Goal: Task Accomplishment & Management: Complete application form

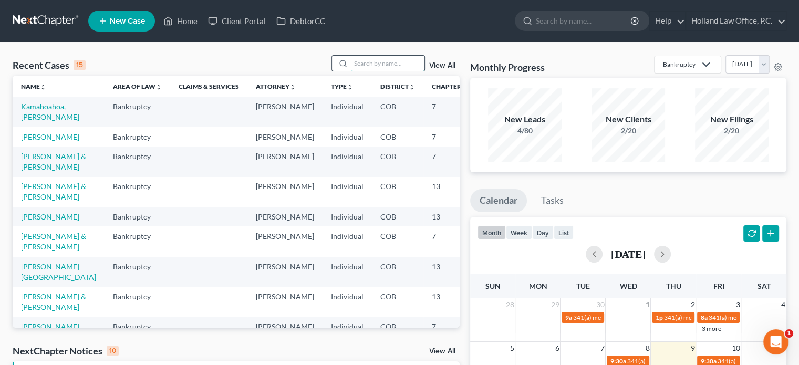
click at [370, 57] on input "search" at bounding box center [388, 63] width 74 height 15
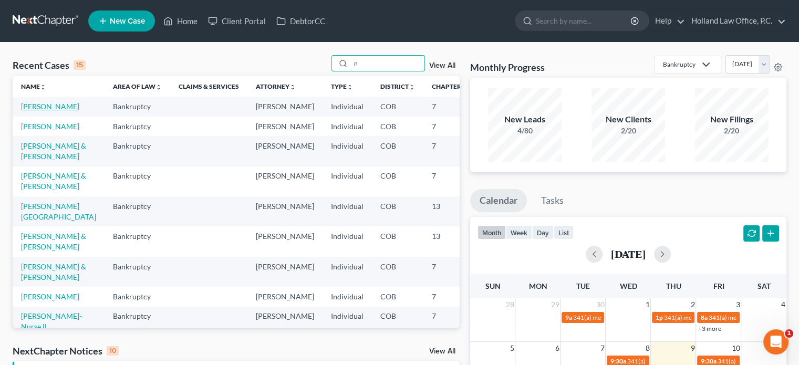
type input "n"
click at [32, 110] on link "Nealey, John" at bounding box center [50, 106] width 58 height 9
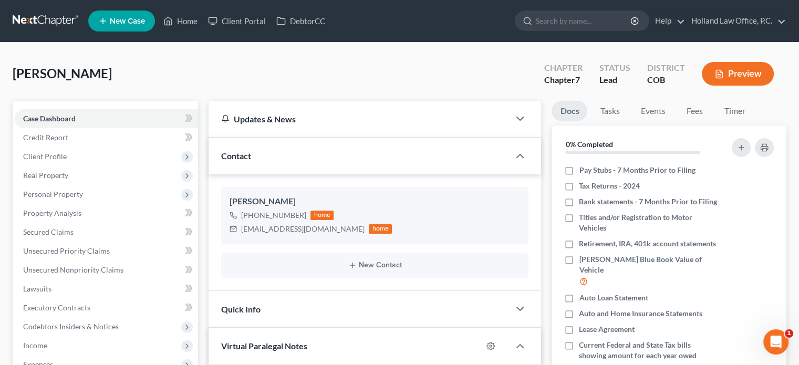
scroll to position [894, 0]
click at [58, 193] on span "Personal Property" at bounding box center [53, 194] width 60 height 9
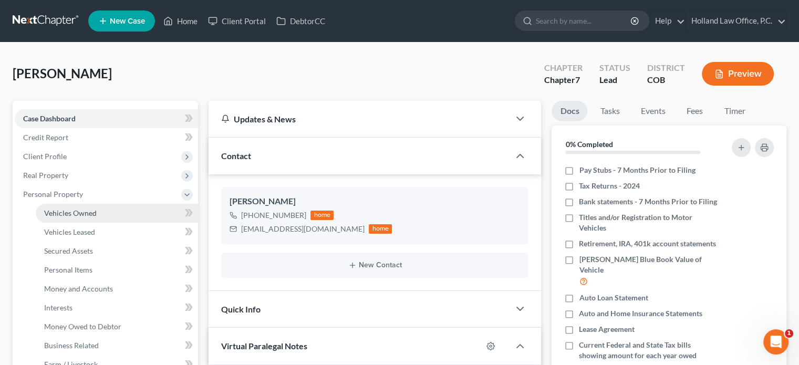
click at [72, 211] on span "Vehicles Owned" at bounding box center [70, 213] width 53 height 9
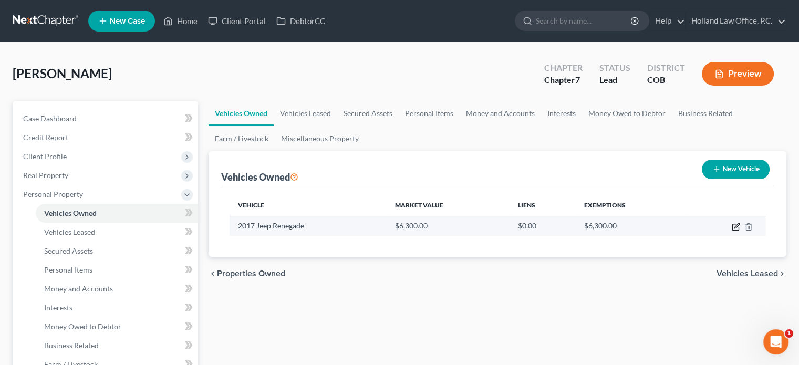
click at [736, 227] on icon "button" at bounding box center [736, 227] width 8 height 8
select select "0"
select select "9"
select select "3"
select select "0"
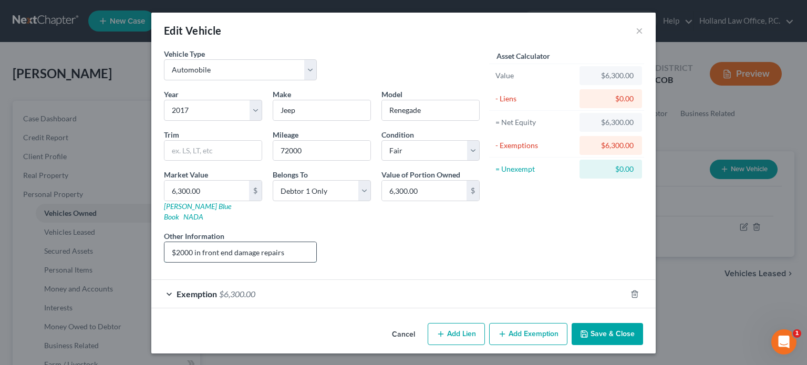
click at [172, 242] on input "$2000 in front end damage repairs" at bounding box center [241, 252] width 152 height 20
type input "needs $2000 in front end damage repairs"
click at [619, 329] on button "Save & Close" at bounding box center [607, 334] width 71 height 22
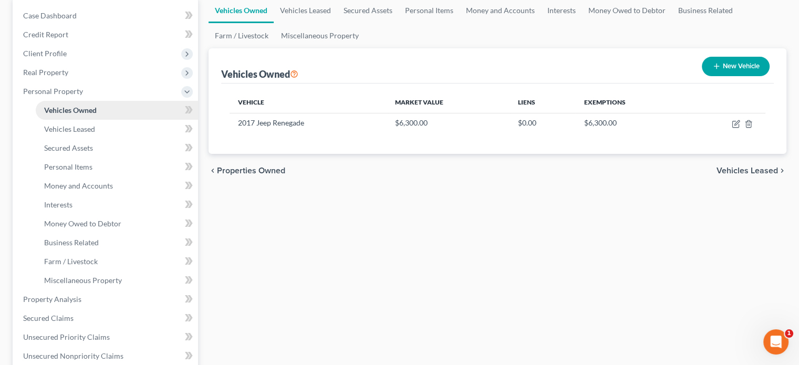
scroll to position [105, 0]
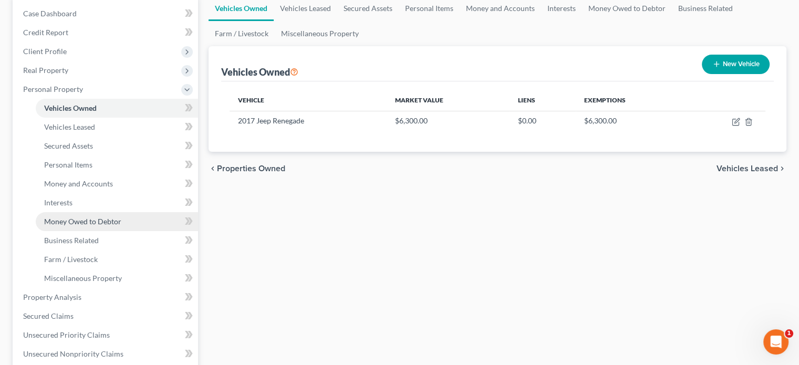
click at [71, 220] on span "Money Owed to Debtor" at bounding box center [82, 221] width 77 height 9
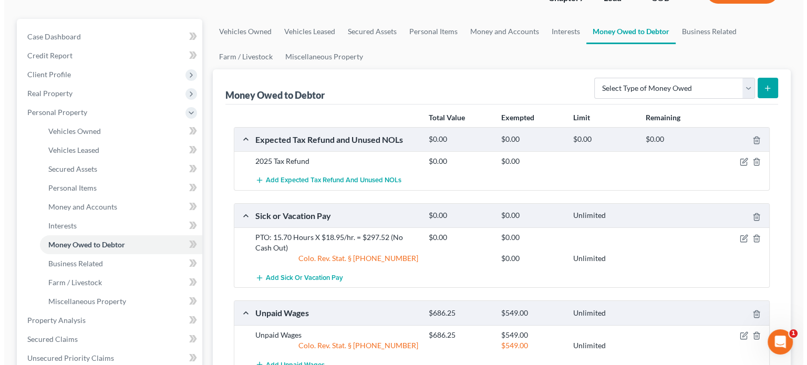
scroll to position [105, 0]
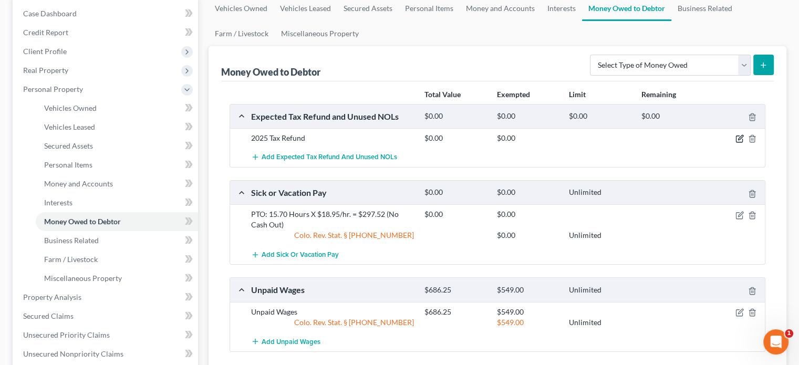
click at [741, 138] on icon "button" at bounding box center [740, 138] width 5 height 5
select select "0"
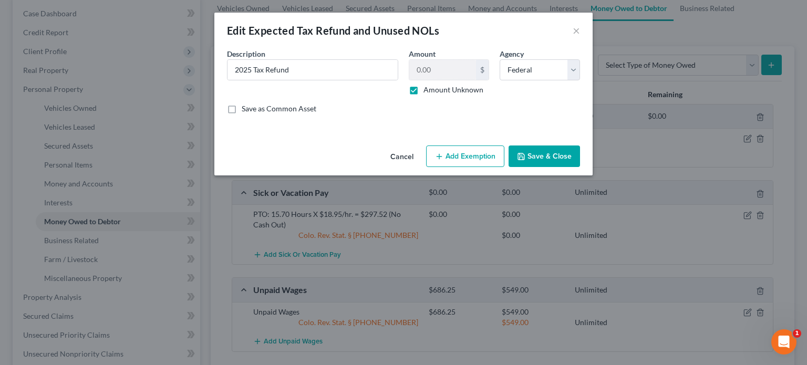
click at [437, 155] on icon "button" at bounding box center [439, 156] width 8 height 8
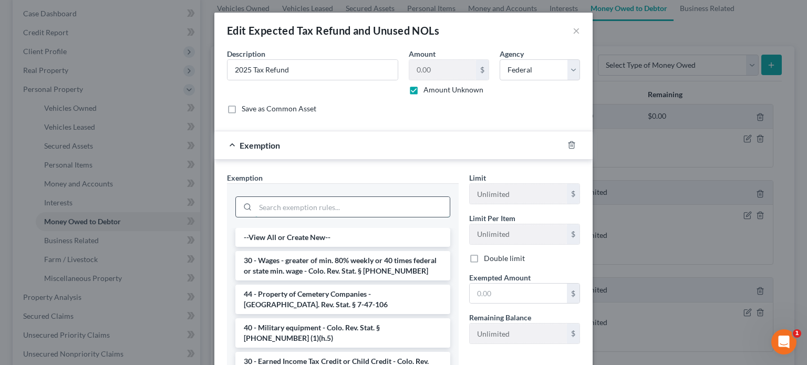
click at [310, 212] on input "search" at bounding box center [352, 207] width 194 height 20
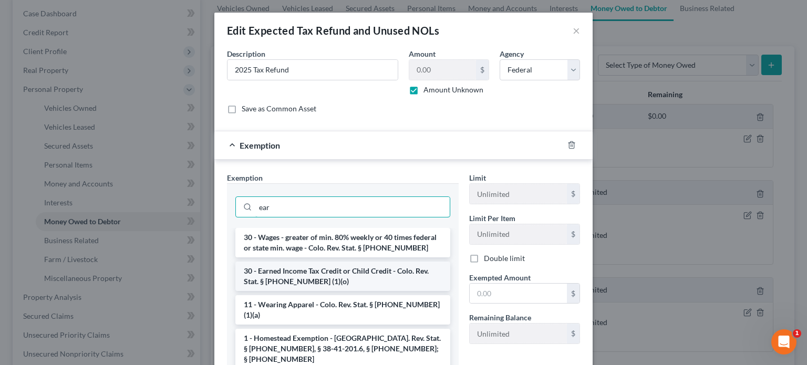
type input "ear"
click at [322, 269] on li "30 - Earned Income Tax Credit or Child Credit - Colo. Rev. Stat. § 13-54-102 (1…" at bounding box center [342, 276] width 215 height 29
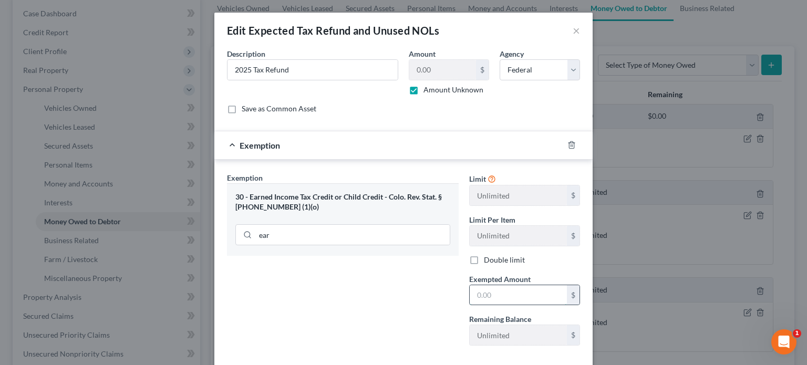
click at [470, 298] on input "text" at bounding box center [518, 295] width 97 height 20
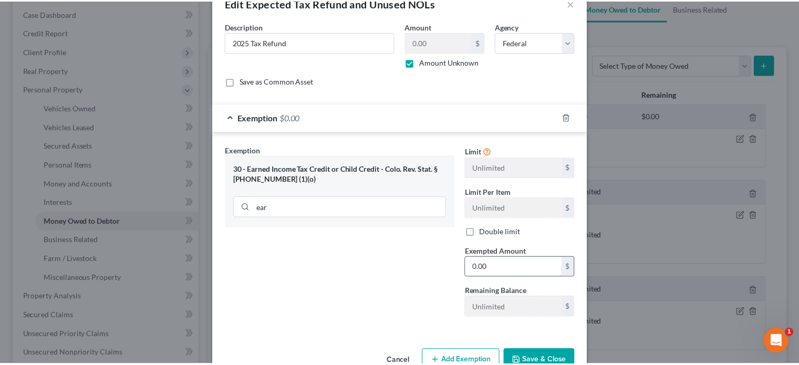
scroll to position [54, 0]
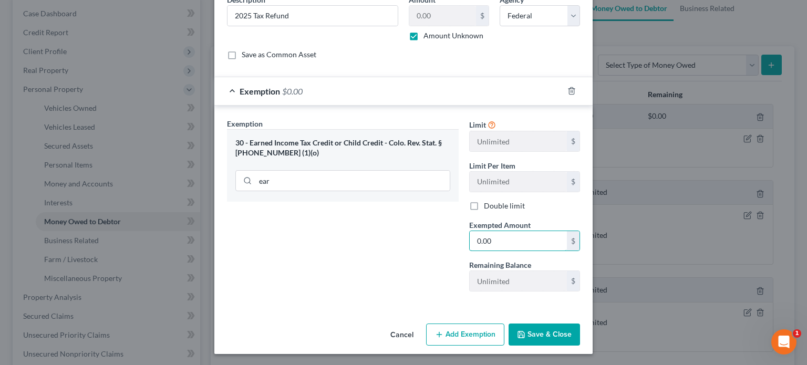
type input "0.00"
click at [451, 313] on div "An exemption set must first be selected from the Filing Information section. Co…" at bounding box center [403, 156] width 378 height 325
click at [523, 332] on button "Save & Close" at bounding box center [544, 335] width 71 height 22
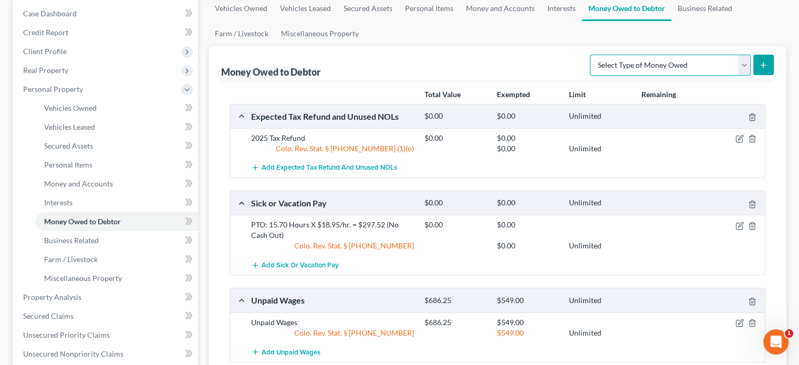
click at [745, 68] on select "Select Type of Money Owed Accounts Receivable Alimony Child Support Claims Agai…" at bounding box center [670, 65] width 161 height 21
select select "expected_tax_refund"
click at [592, 55] on select "Select Type of Money Owed Accounts Receivable Alimony Child Support Claims Agai…" at bounding box center [670, 65] width 161 height 21
click at [766, 68] on icon "submit" at bounding box center [763, 65] width 8 height 8
click at [760, 65] on icon "submit" at bounding box center [763, 65] width 8 height 8
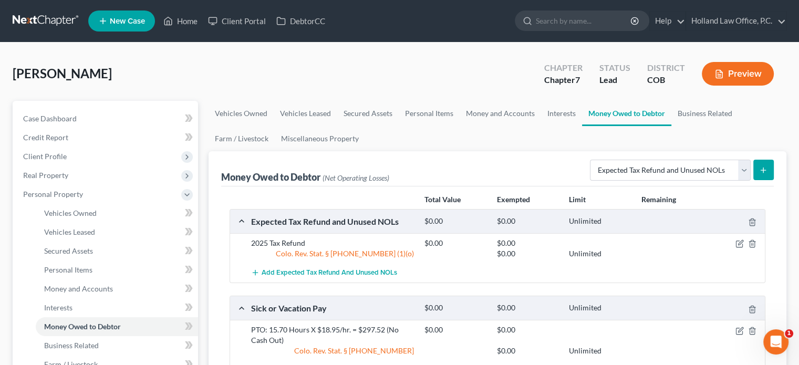
scroll to position [0, 0]
click at [184, 21] on link "Home" at bounding box center [180, 21] width 45 height 19
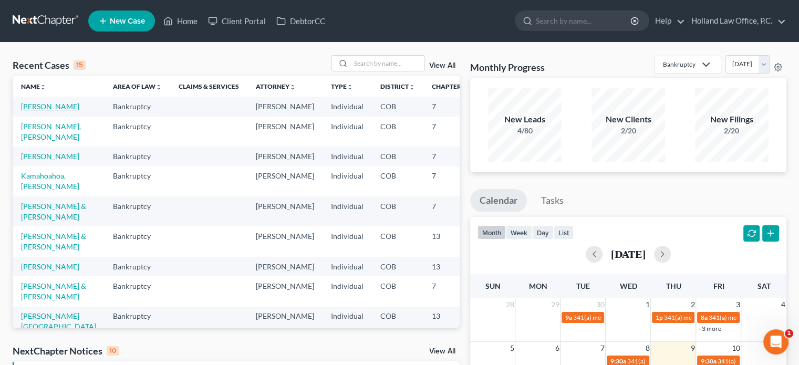
click at [35, 105] on link "Nealey, John" at bounding box center [50, 106] width 58 height 9
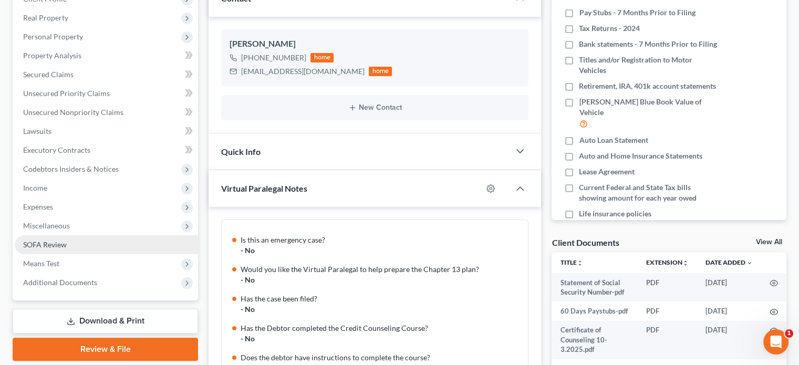
scroll to position [894, 0]
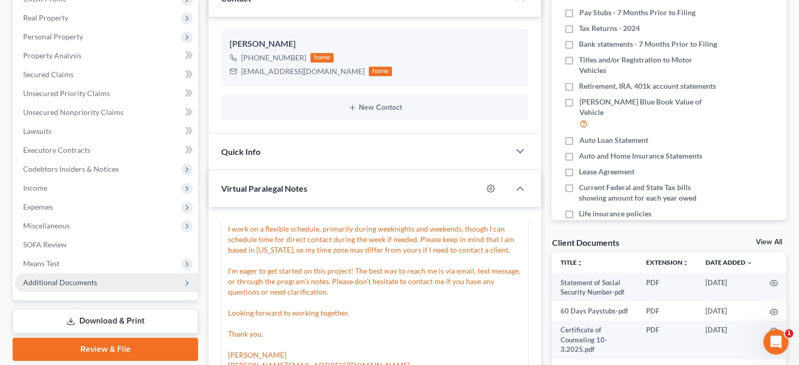
click at [67, 284] on span "Additional Documents" at bounding box center [60, 282] width 74 height 9
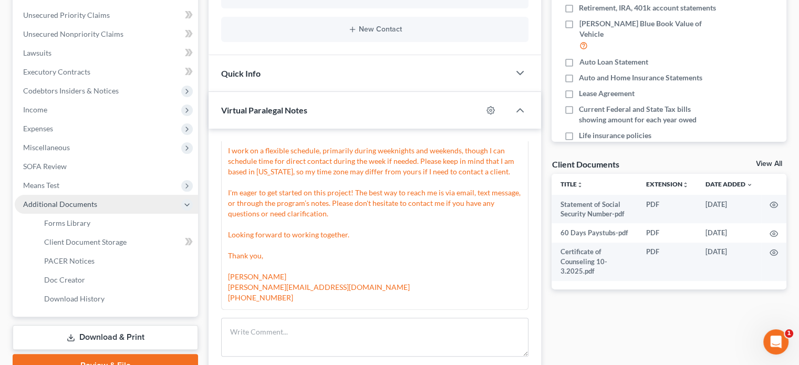
scroll to position [263, 0]
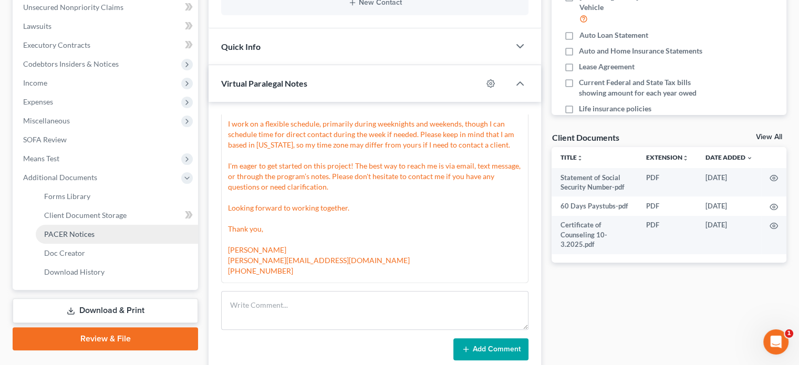
click at [66, 231] on span "PACER Notices" at bounding box center [69, 234] width 50 height 9
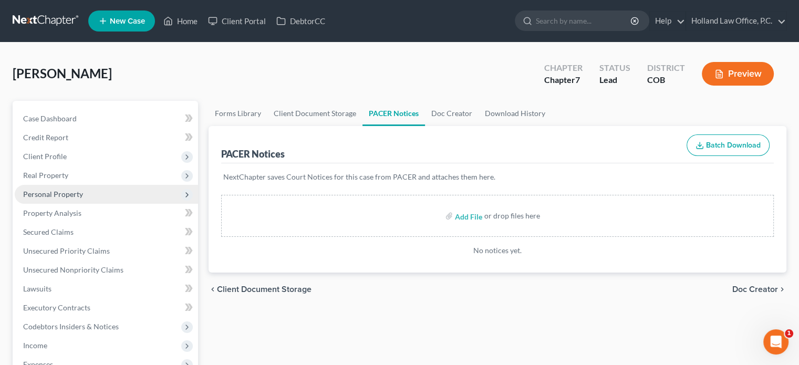
click at [60, 192] on span "Personal Property" at bounding box center [53, 194] width 60 height 9
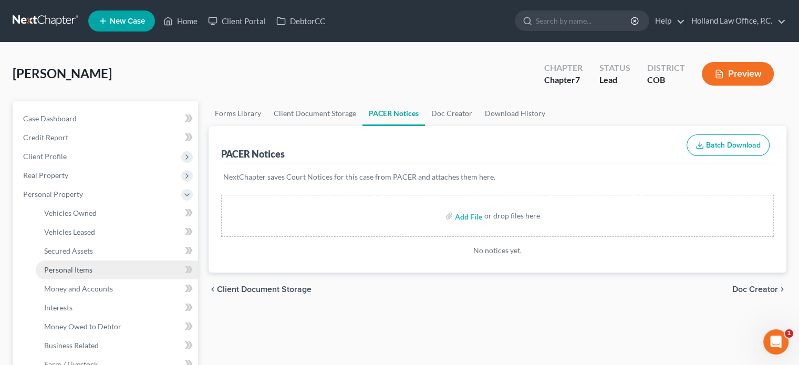
click at [78, 271] on span "Personal Items" at bounding box center [68, 269] width 48 height 9
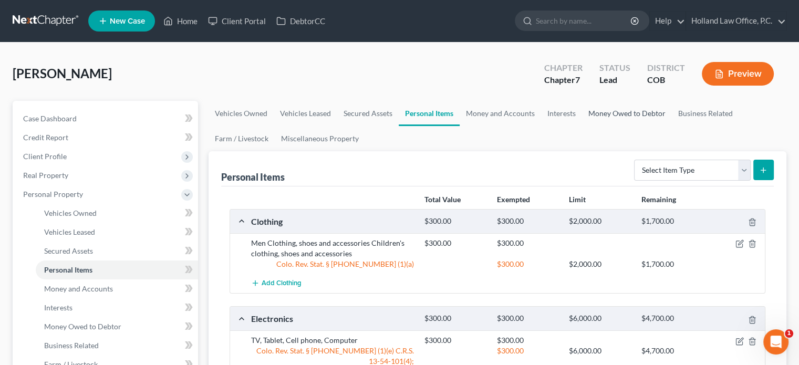
click at [611, 114] on link "Money Owed to Debtor" at bounding box center [627, 113] width 90 height 25
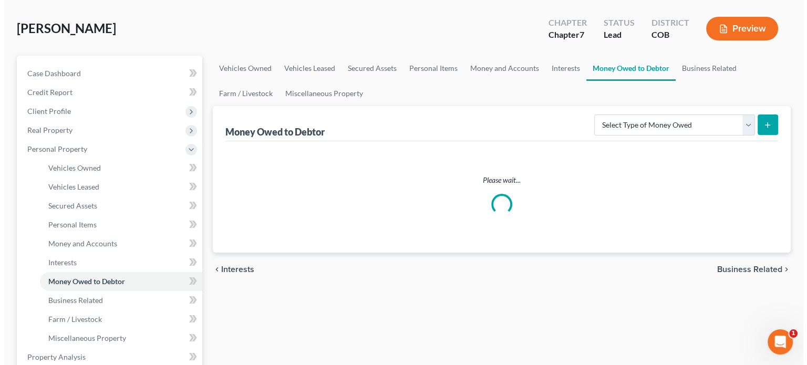
scroll to position [158, 0]
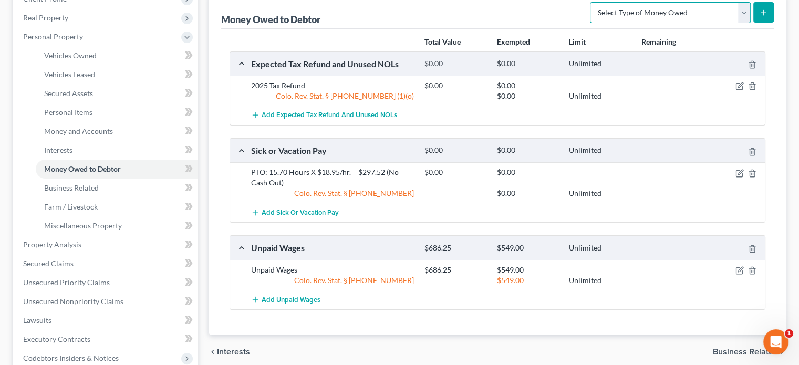
click at [749, 12] on select "Select Type of Money Owed Accounts Receivable Alimony Child Support Claims Agai…" at bounding box center [670, 12] width 161 height 21
select select "expected_tax_refund"
click at [592, 2] on select "Select Type of Money Owed Accounts Receivable Alimony Child Support Claims Agai…" at bounding box center [670, 12] width 161 height 21
click at [765, 18] on button "submit" at bounding box center [764, 12] width 20 height 20
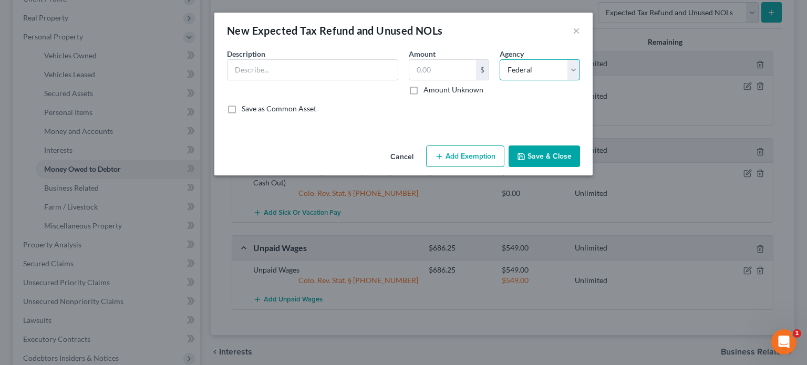
click at [576, 68] on select "Select Federal State Local" at bounding box center [540, 69] width 80 height 21
select select "1"
click at [500, 59] on select "Select Federal State Local" at bounding box center [540, 69] width 80 height 21
drag, startPoint x: 274, startPoint y: 63, endPoint x: 278, endPoint y: 53, distance: 10.5
click at [274, 66] on input "text" at bounding box center [313, 70] width 170 height 20
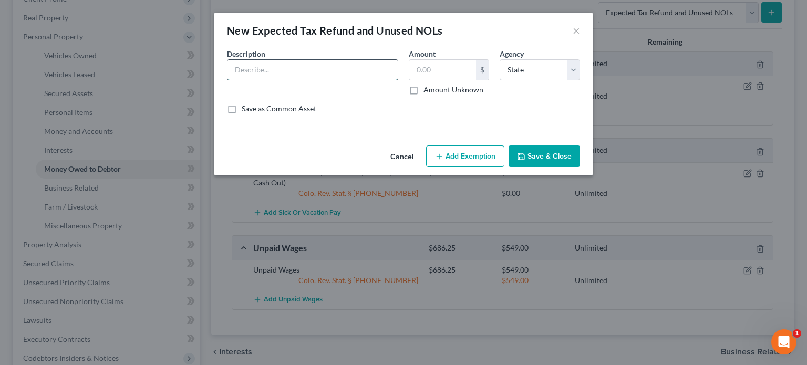
type input "2025 tax refund"
click at [424, 89] on label "Amount Unknown" at bounding box center [454, 90] width 60 height 11
click at [428, 89] on input "Amount Unknown" at bounding box center [431, 88] width 7 height 7
checkbox input "true"
type input "0.00"
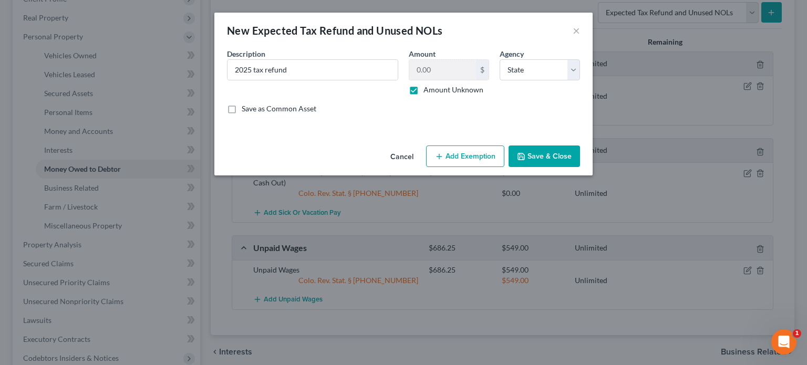
click at [450, 160] on button "Add Exemption" at bounding box center [465, 157] width 78 height 22
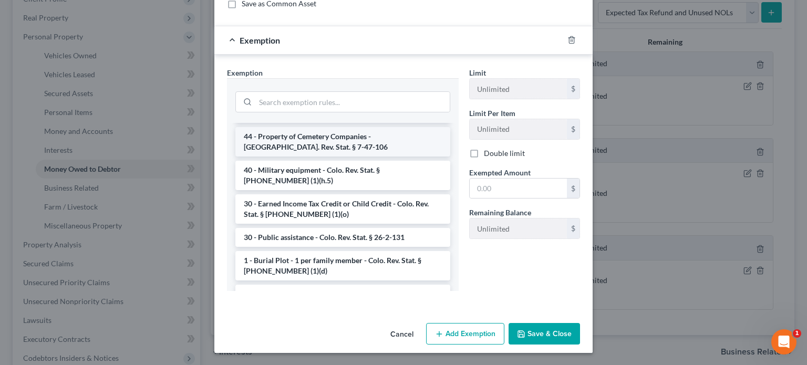
scroll to position [105, 0]
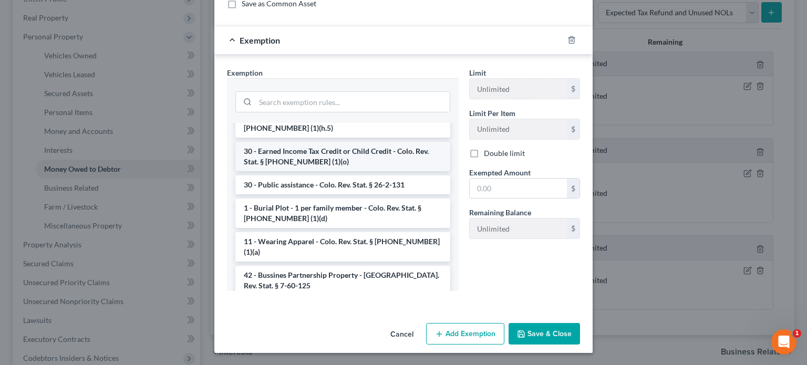
click at [372, 161] on li "30 - Earned Income Tax Credit or Child Credit - Colo. Rev. Stat. § 13-54-102 (1…" at bounding box center [342, 156] width 215 height 29
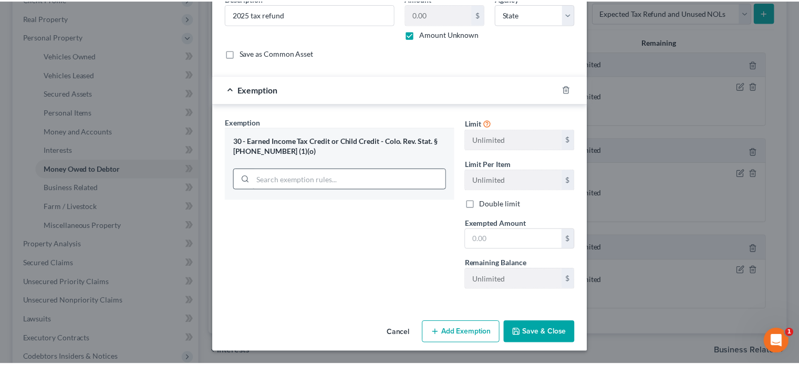
scroll to position [54, 0]
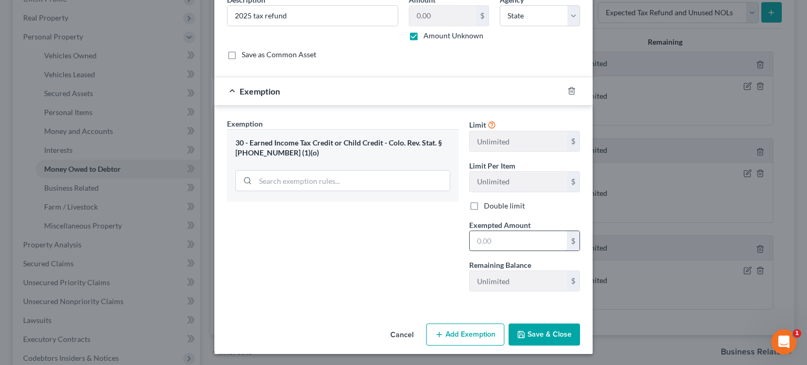
click at [470, 237] on input "text" at bounding box center [518, 241] width 97 height 20
type input "0.00"
click at [560, 327] on button "Save & Close" at bounding box center [544, 335] width 71 height 22
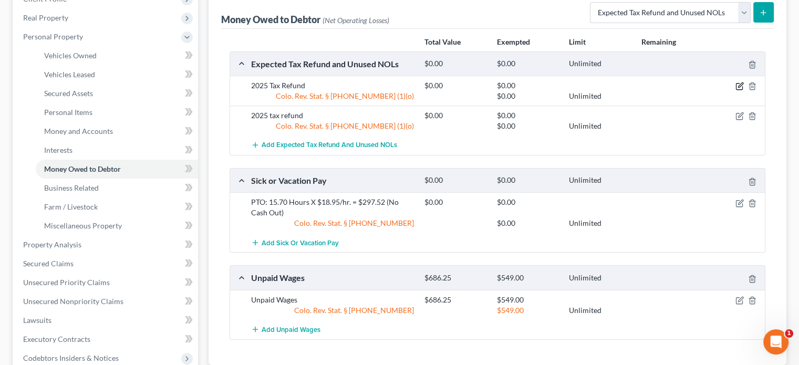
click at [740, 85] on icon "button" at bounding box center [740, 85] width 5 height 5
select select "0"
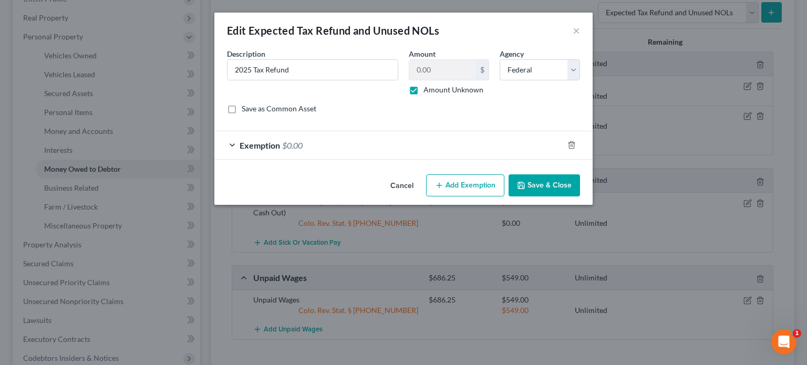
click at [562, 191] on button "Save & Close" at bounding box center [544, 185] width 71 height 22
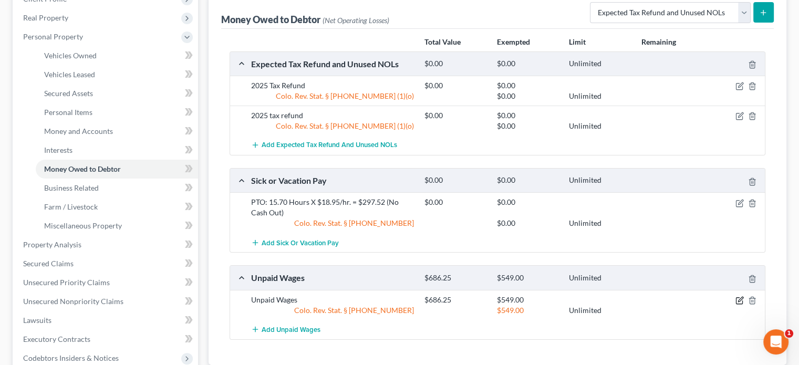
click at [738, 300] on icon "button" at bounding box center [740, 300] width 8 height 8
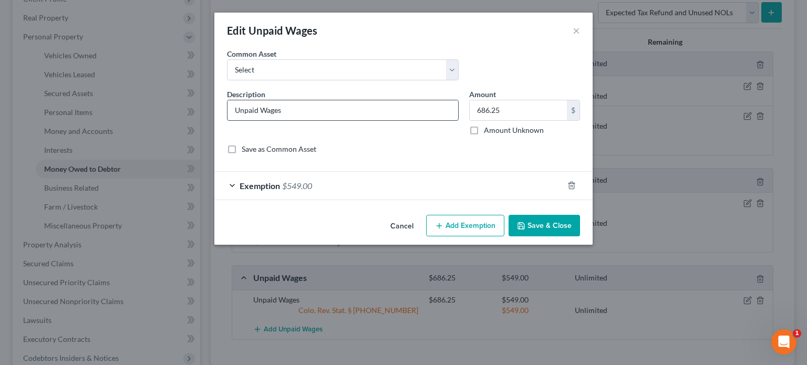
click at [297, 106] on input "Unpaid Wages" at bounding box center [343, 110] width 231 height 20
type input "Unpaid Wages - (Estimated)"
click at [544, 225] on button "Save & Close" at bounding box center [544, 226] width 71 height 22
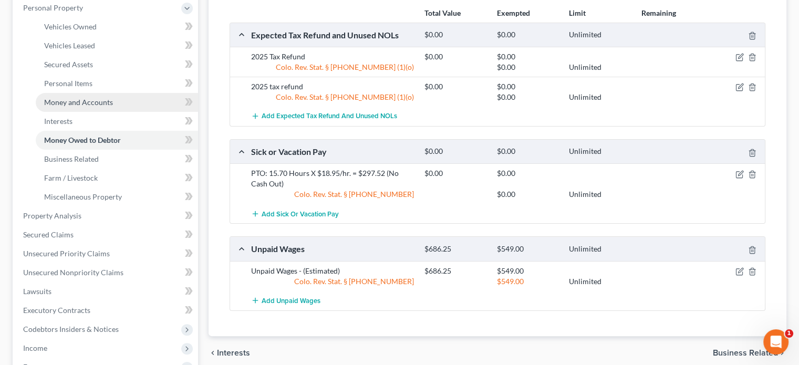
scroll to position [210, 0]
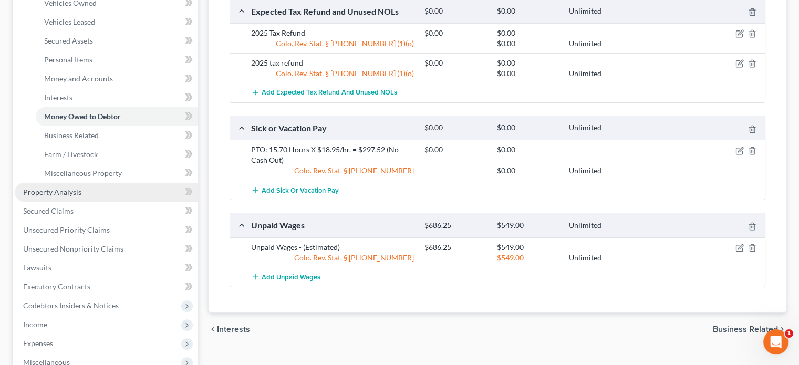
click at [68, 192] on span "Property Analysis" at bounding box center [52, 192] width 58 height 9
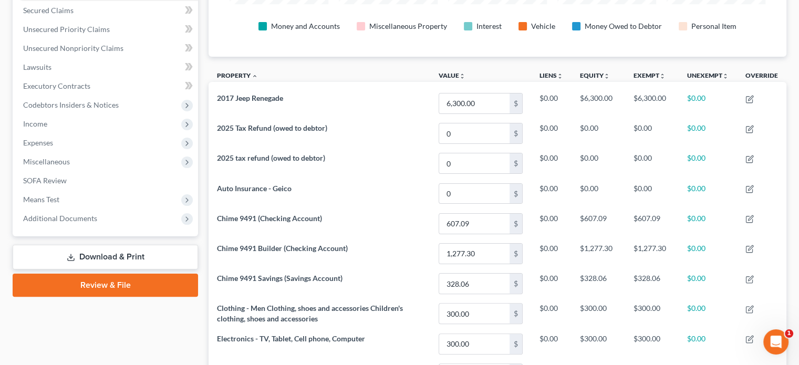
scroll to position [221, 0]
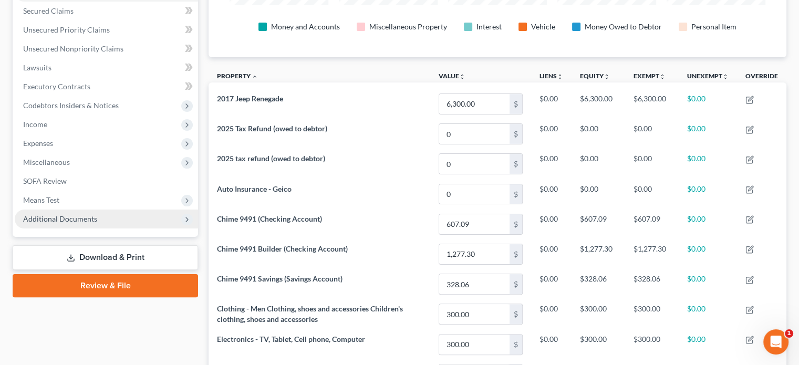
click at [48, 218] on span "Additional Documents" at bounding box center [60, 218] width 74 height 9
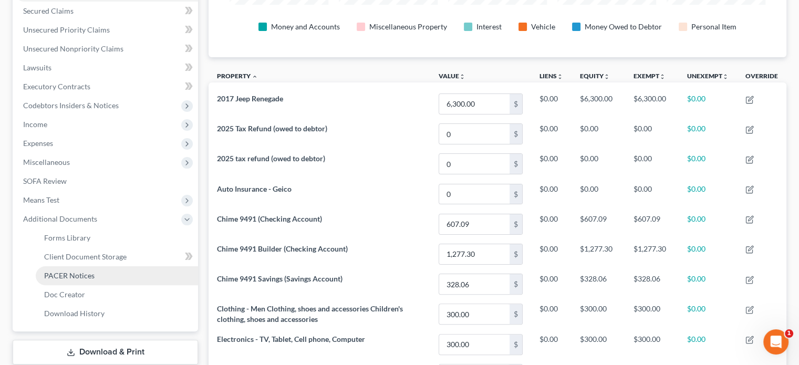
click at [60, 275] on span "PACER Notices" at bounding box center [69, 275] width 50 height 9
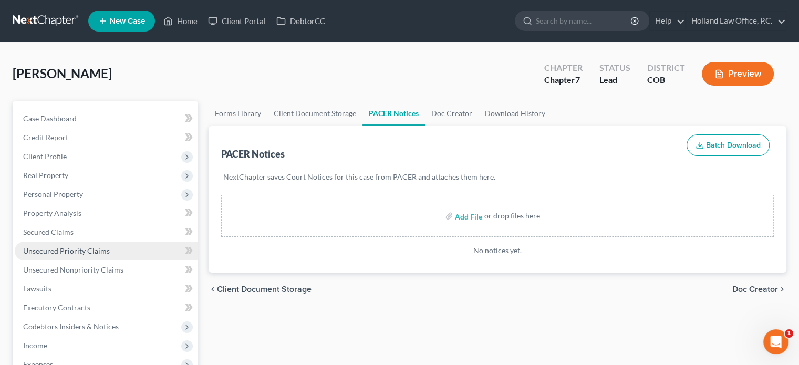
click at [57, 253] on span "Unsecured Priority Claims" at bounding box center [66, 251] width 87 height 9
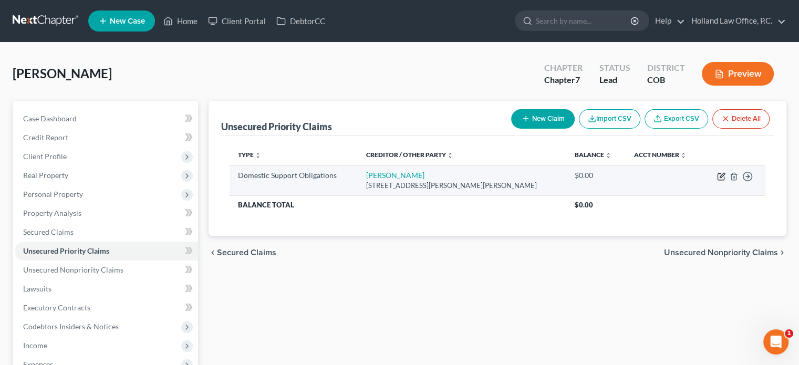
click at [719, 174] on icon "button" at bounding box center [721, 176] width 8 height 8
select select "5"
select select "0"
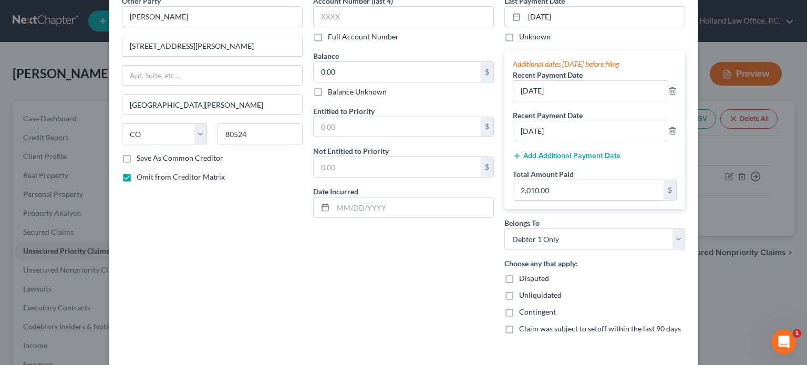
scroll to position [104, 0]
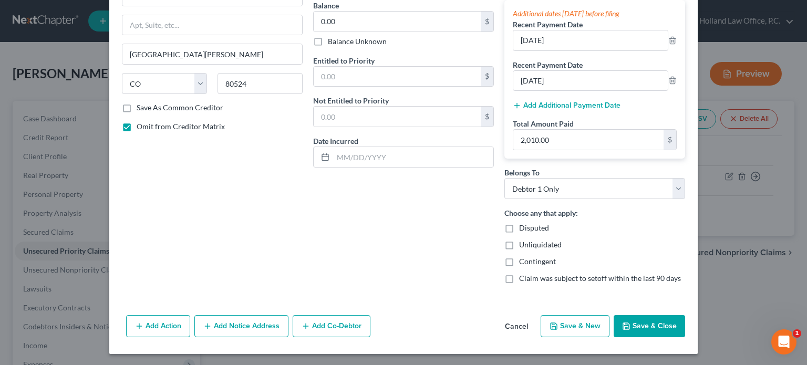
click at [218, 325] on button "Add Notice Address" at bounding box center [241, 326] width 94 height 22
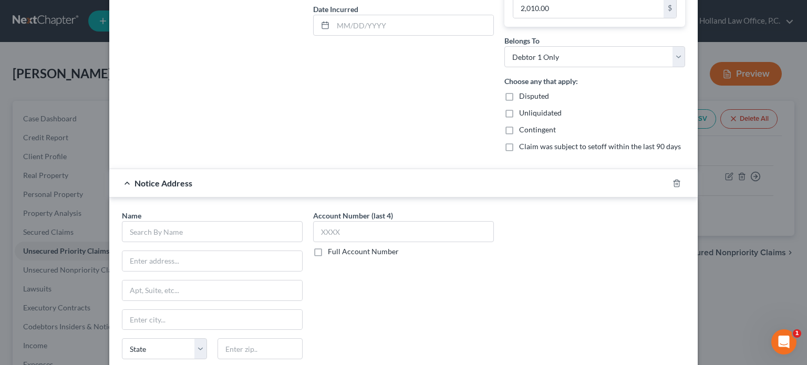
scroll to position [261, 0]
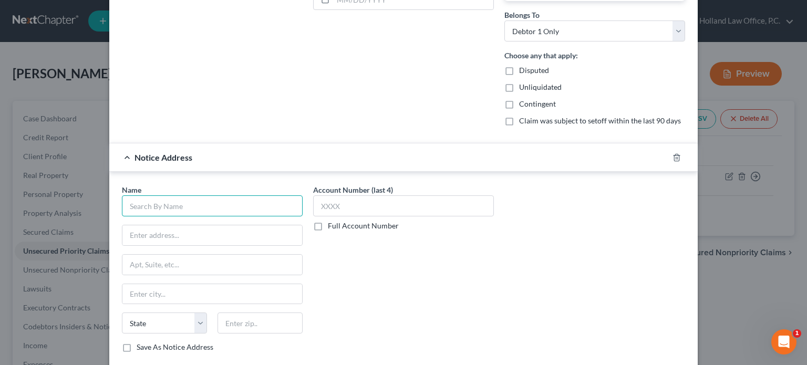
click at [167, 201] on input "text" at bounding box center [212, 206] width 181 height 21
type input "Weld County Division of Child Support Enforcement"
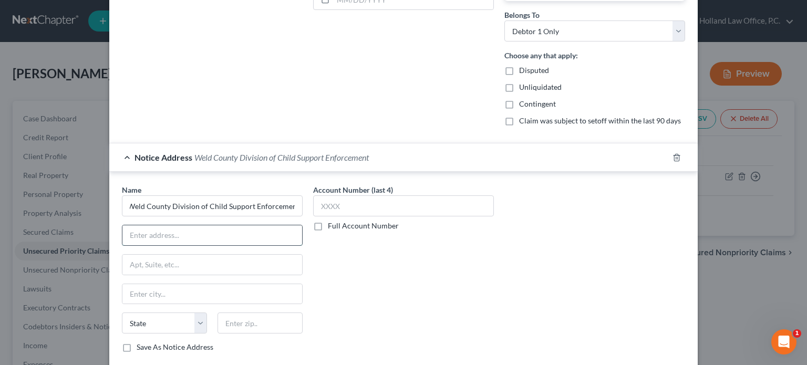
scroll to position [0, 0]
click at [130, 237] on input "text" at bounding box center [212, 235] width 180 height 20
type input "822 7th Street,"
click at [126, 265] on input "text" at bounding box center [212, 265] width 180 height 20
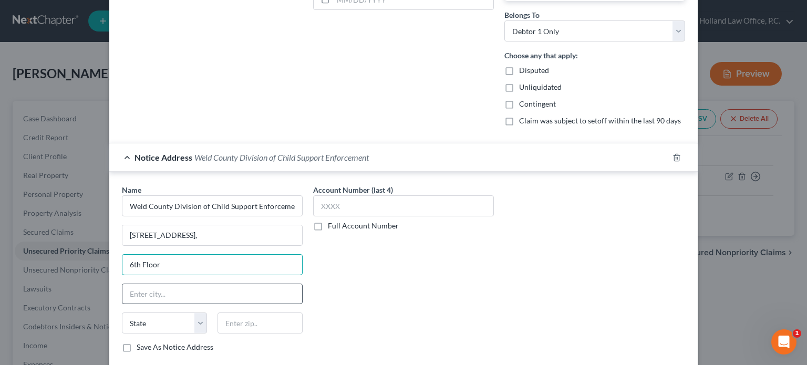
type input "6th Floor"
click at [132, 290] on input "text" at bounding box center [212, 294] width 180 height 20
type input "Greeley"
click at [200, 322] on select "State AL AK AR AZ CA CO CT DE DC FL GA GU HI ID IL IN IA KS KY LA ME MD MA MI M…" at bounding box center [164, 323] width 85 height 21
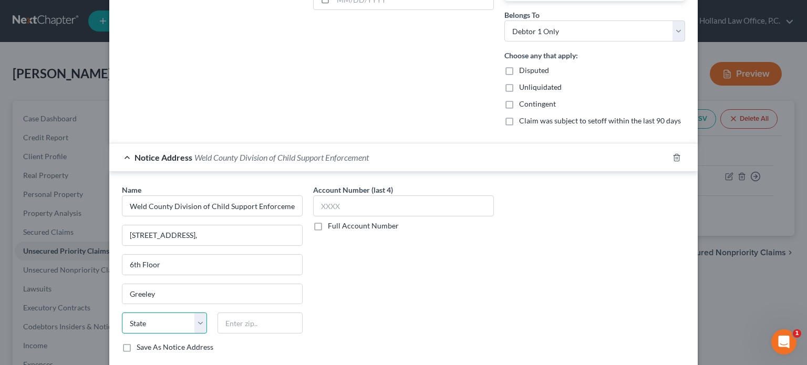
select select "5"
click at [122, 313] on select "State AL AK AR AZ CA CO CT DE DC FL GA GU HI ID IL IN IA KS KY LA ME MD MA MI M…" at bounding box center [164, 323] width 85 height 21
click at [251, 321] on input "text" at bounding box center [260, 323] width 85 height 21
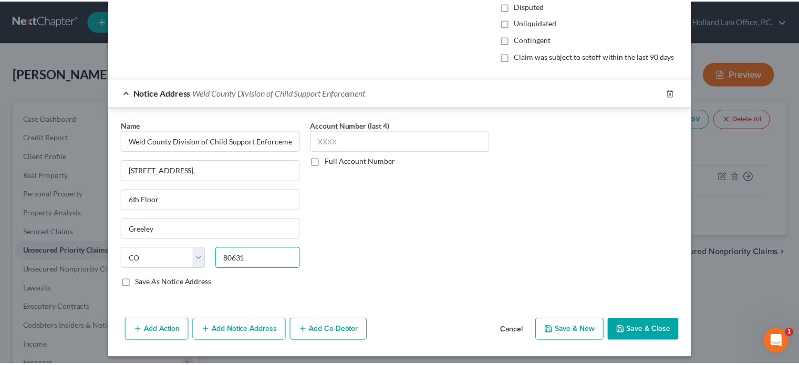
scroll to position [329, 0]
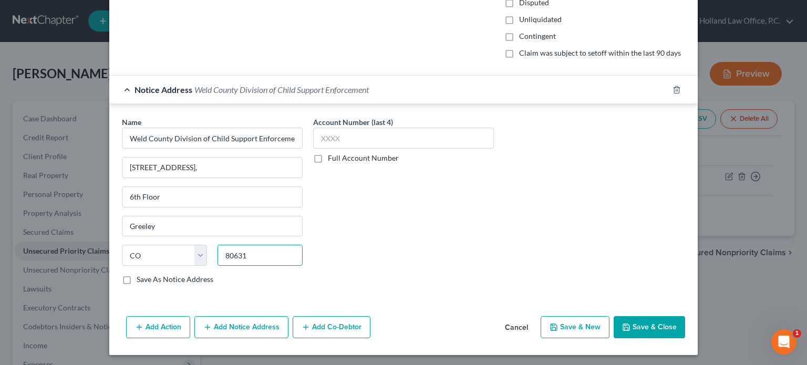
type input "80631"
click at [624, 324] on icon "button" at bounding box center [626, 327] width 6 height 6
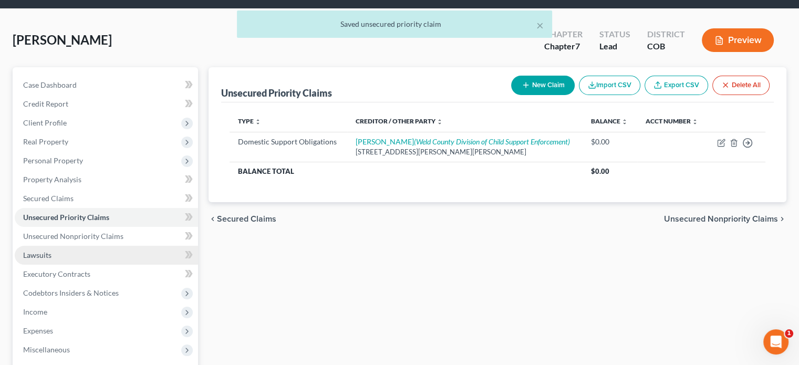
scroll to position [53, 0]
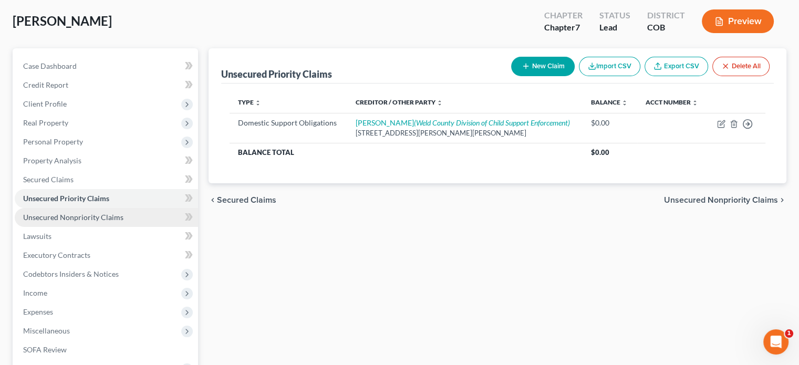
click at [46, 219] on span "Unsecured Nonpriority Claims" at bounding box center [73, 217] width 100 height 9
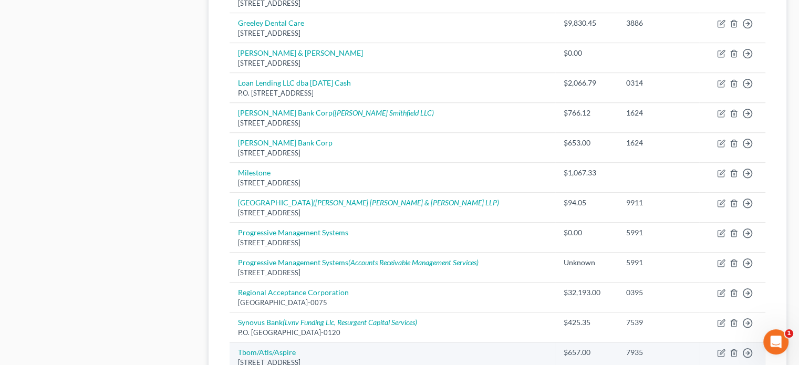
scroll to position [841, 0]
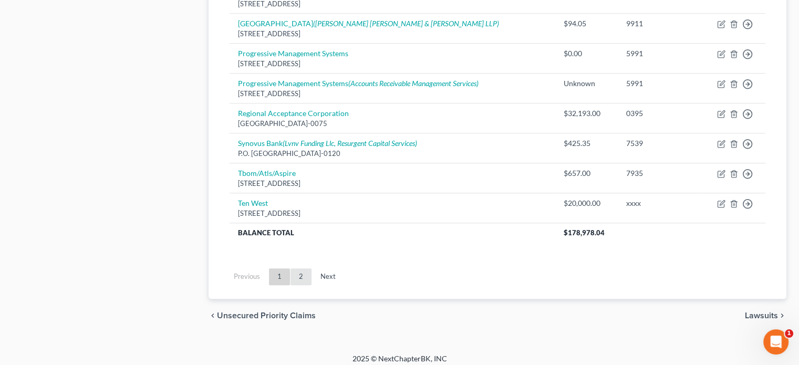
click at [300, 274] on link "2" at bounding box center [301, 277] width 21 height 17
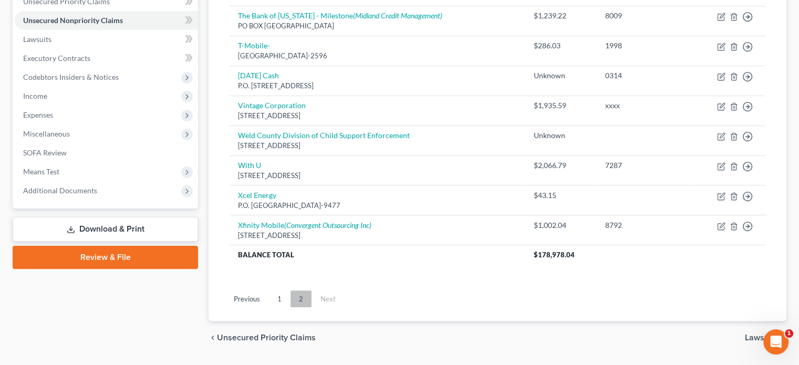
scroll to position [225, 0]
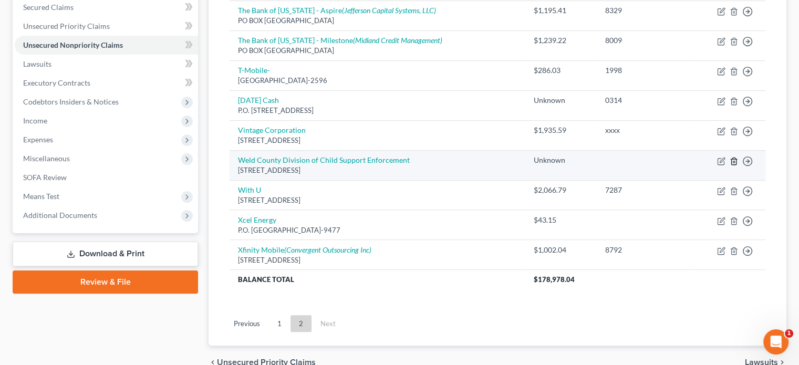
click at [734, 159] on icon "button" at bounding box center [734, 161] width 8 height 8
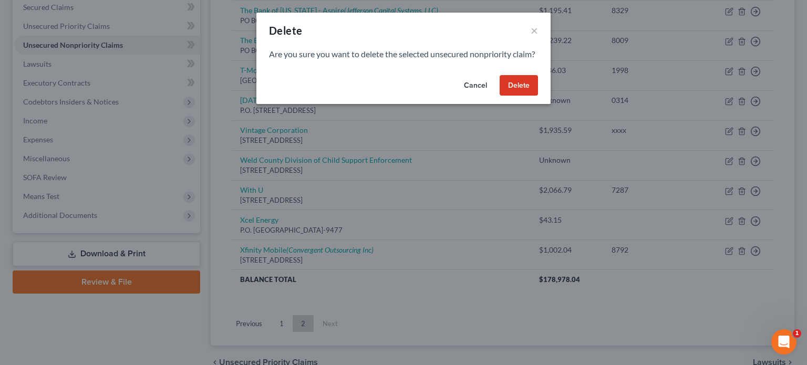
click at [522, 96] on button "Delete" at bounding box center [519, 85] width 38 height 21
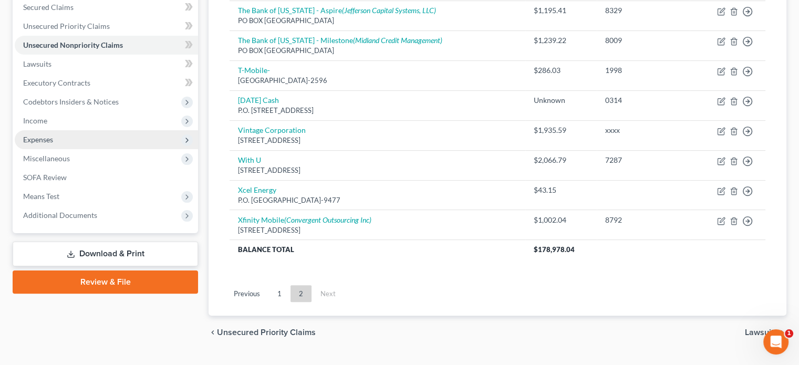
click at [44, 142] on span "Expenses" at bounding box center [38, 139] width 30 height 9
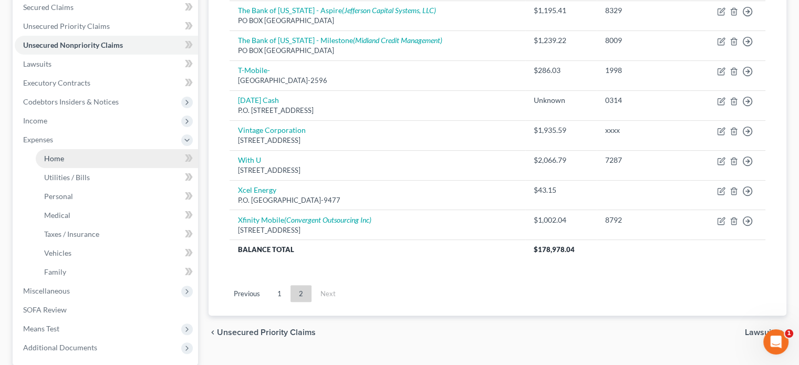
click at [61, 155] on span "Home" at bounding box center [54, 158] width 20 height 9
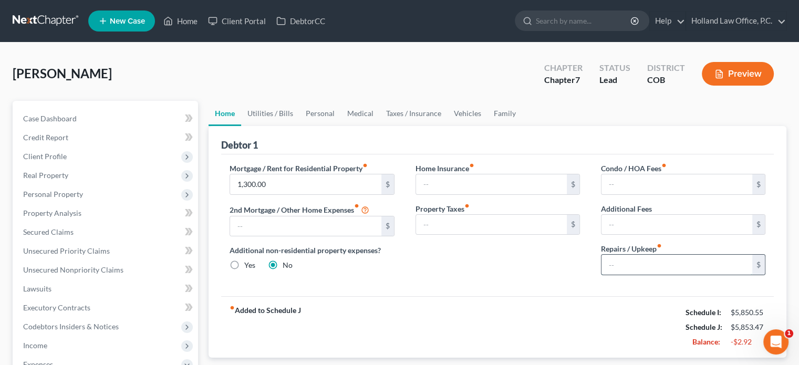
click at [613, 262] on input "text" at bounding box center [677, 265] width 151 height 20
type input "100"
click at [273, 118] on link "Utilities / Bills" at bounding box center [270, 113] width 58 height 25
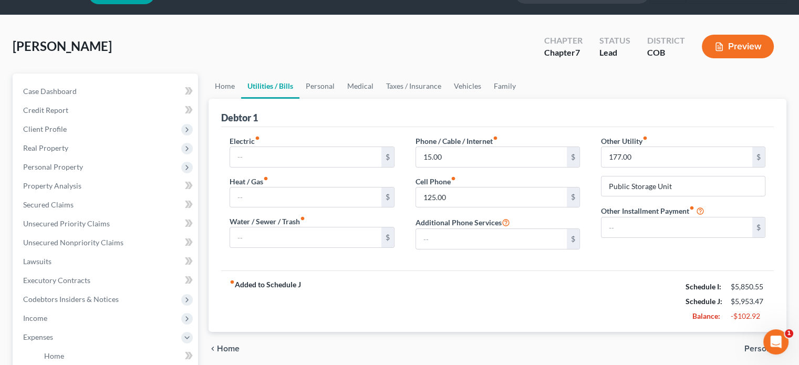
scroll to position [53, 0]
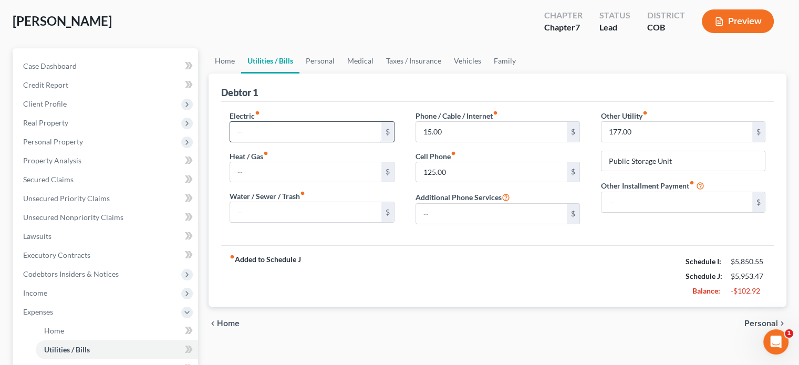
click at [258, 135] on input "text" at bounding box center [305, 132] width 151 height 20
type input "250"
click at [258, 211] on input "text" at bounding box center [305, 212] width 151 height 20
type input "100"
click at [320, 60] on link "Personal" at bounding box center [321, 60] width 42 height 25
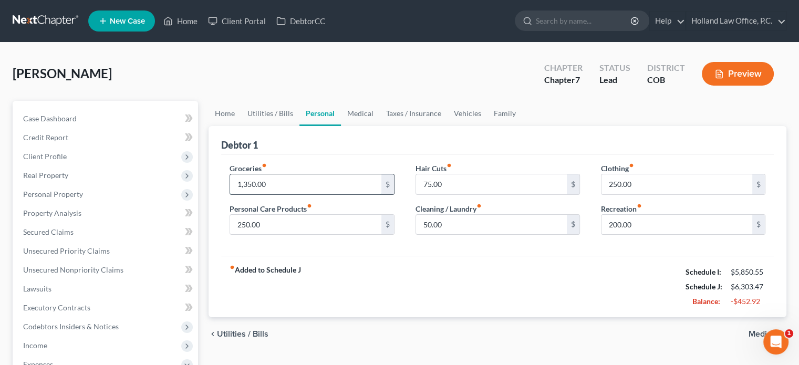
click at [275, 183] on input "1,350.00" at bounding box center [305, 184] width 151 height 20
type input "980"
click at [274, 231] on input "250.00" at bounding box center [305, 225] width 151 height 20
type input "200"
click at [456, 186] on input "75.00" at bounding box center [491, 184] width 151 height 20
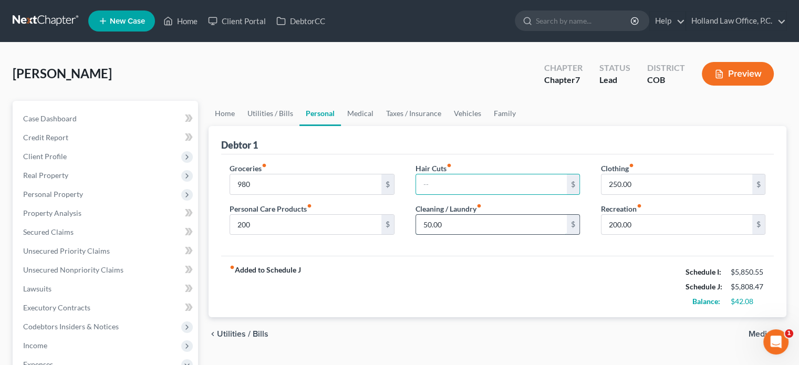
click at [456, 223] on input "50.00" at bounding box center [491, 225] width 151 height 20
click at [612, 184] on input "250.00" at bounding box center [677, 184] width 151 height 20
click at [613, 186] on input "250.00" at bounding box center [677, 184] width 151 height 20
type input "150.00"
click at [360, 115] on link "Medical" at bounding box center [360, 113] width 39 height 25
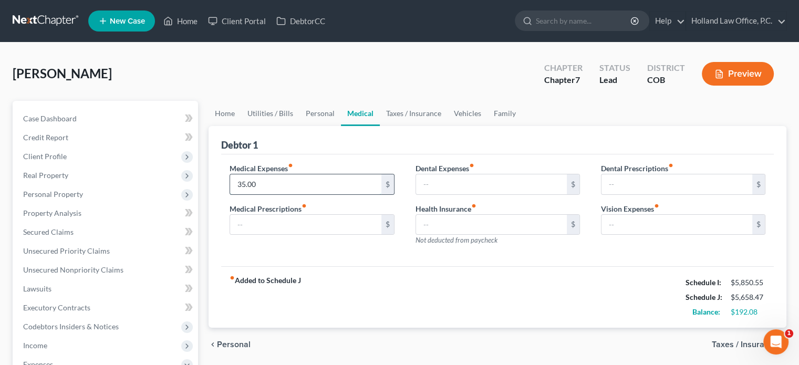
click at [273, 182] on input "35.00" at bounding box center [305, 184] width 151 height 20
type input "120"
click at [385, 115] on link "Taxes / Insurance" at bounding box center [414, 113] width 68 height 25
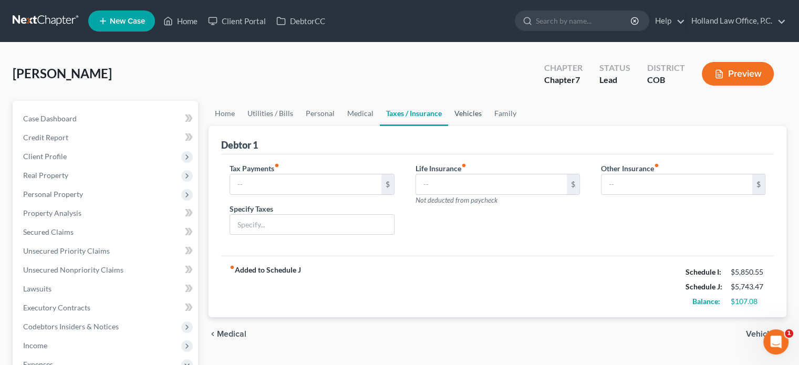
click at [450, 111] on link "Vehicles" at bounding box center [468, 113] width 40 height 25
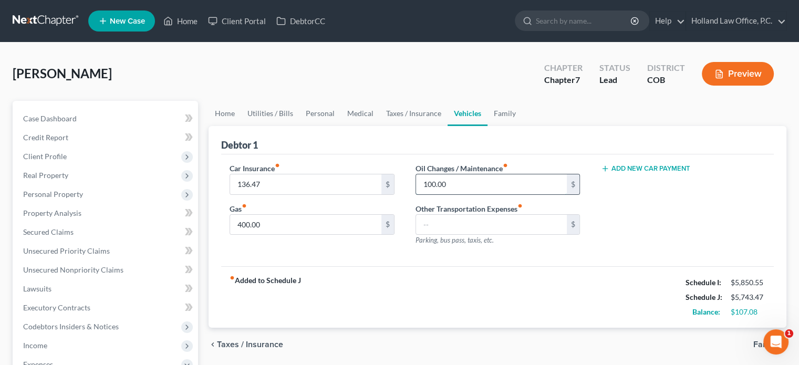
click at [460, 182] on input "100.00" at bounding box center [491, 184] width 151 height 20
click at [369, 115] on link "Medical" at bounding box center [360, 113] width 39 height 25
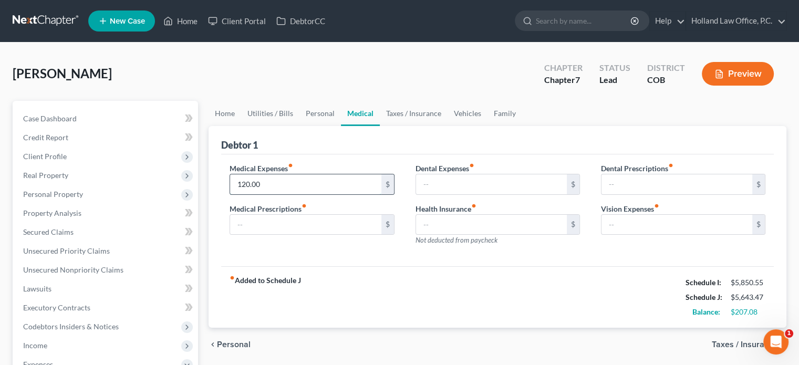
click at [244, 182] on input "120.00" at bounding box center [305, 184] width 151 height 20
type input "5"
type input "150"
click at [392, 116] on link "Taxes / Insurance" at bounding box center [414, 113] width 68 height 25
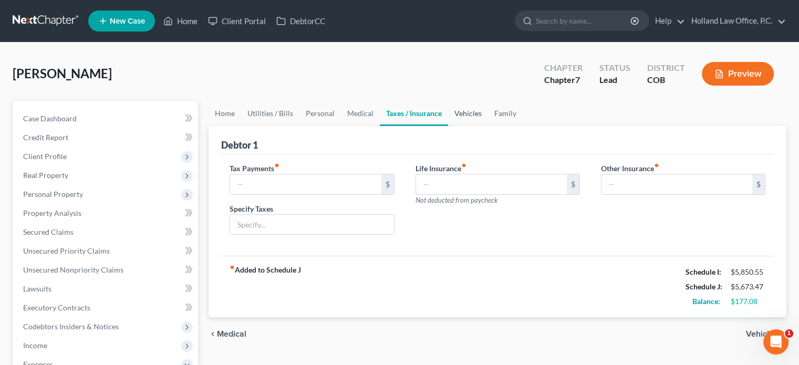
click at [473, 114] on link "Vehicles" at bounding box center [468, 113] width 40 height 25
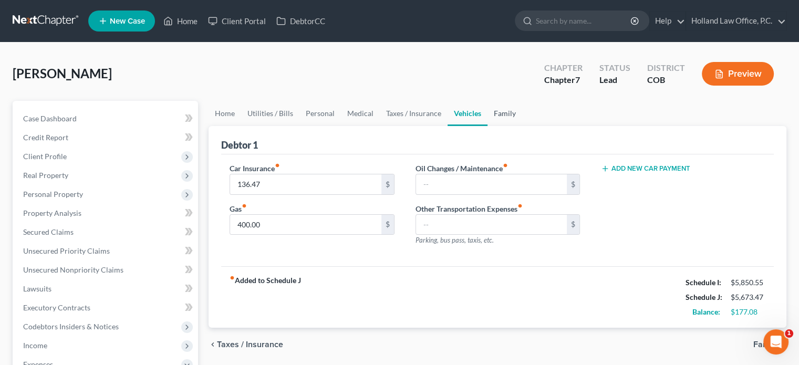
click at [506, 113] on link "Family" at bounding box center [505, 113] width 35 height 25
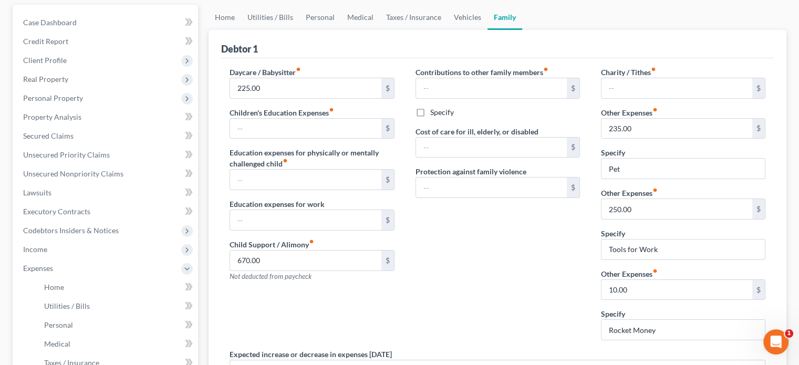
scroll to position [105, 0]
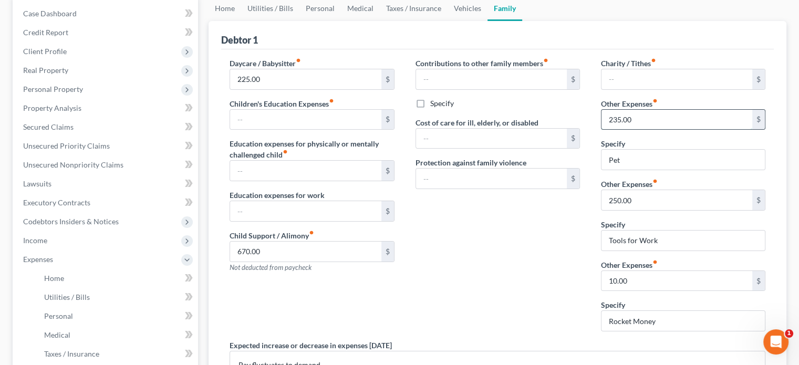
click at [637, 119] on input "235.00" at bounding box center [677, 120] width 151 height 20
type input "90"
click at [646, 199] on input "250.00" at bounding box center [677, 200] width 151 height 20
click at [230, 9] on link "Home" at bounding box center [225, 8] width 33 height 25
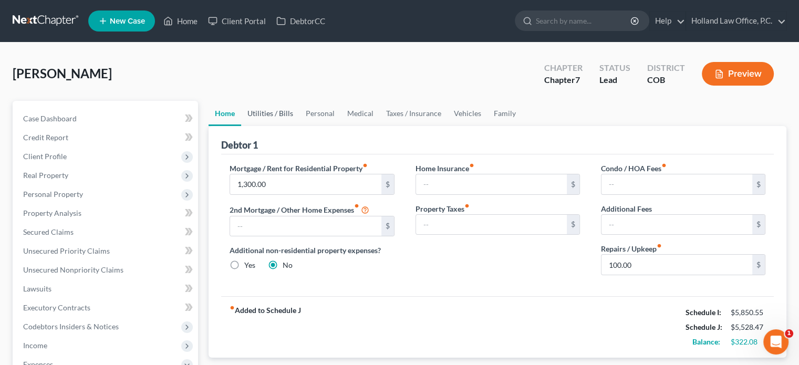
click at [263, 112] on link "Utilities / Bills" at bounding box center [270, 113] width 58 height 25
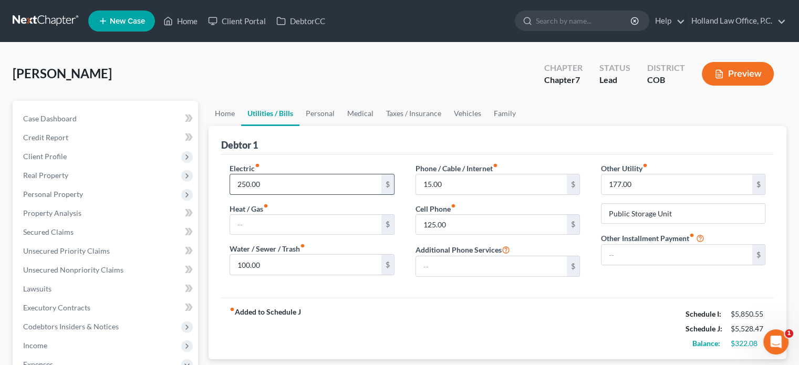
click at [264, 186] on input "250.00" at bounding box center [305, 184] width 151 height 20
type input "300"
click at [312, 115] on link "Personal" at bounding box center [321, 113] width 42 height 25
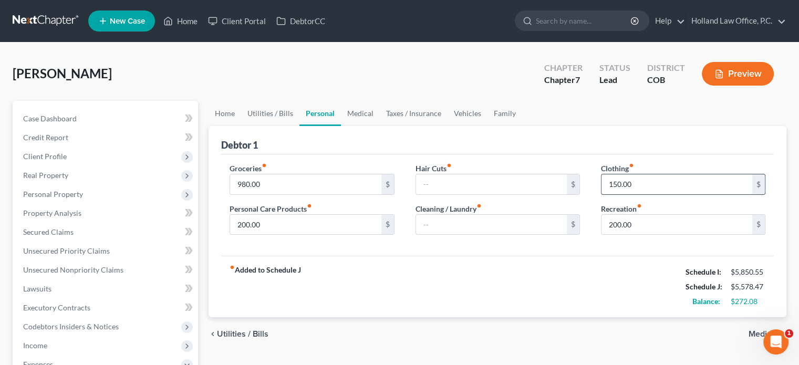
click at [639, 179] on input "150.00" at bounding box center [677, 184] width 151 height 20
type input "200"
click at [278, 224] on input "200.00" at bounding box center [305, 225] width 151 height 20
type input "150"
click at [348, 114] on link "Medical" at bounding box center [360, 113] width 39 height 25
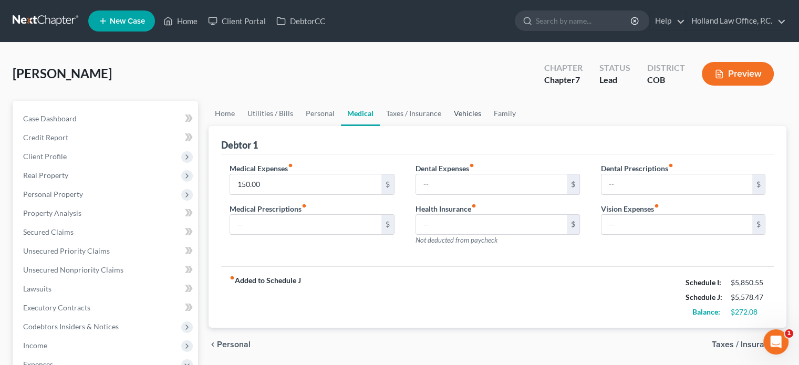
click at [457, 113] on link "Vehicles" at bounding box center [468, 113] width 40 height 25
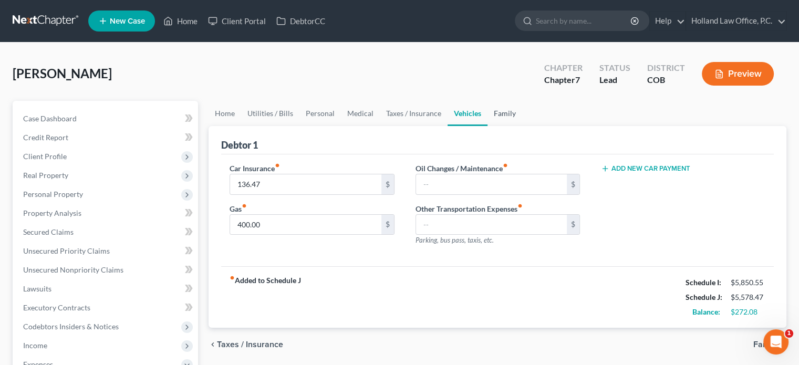
click at [499, 115] on link "Family" at bounding box center [505, 113] width 35 height 25
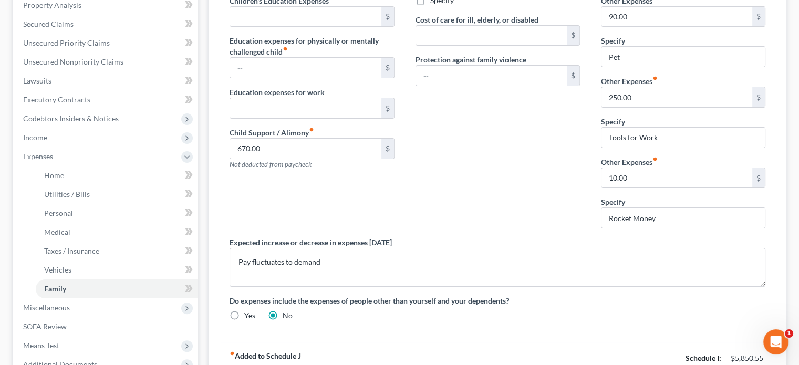
scroll to position [210, 0]
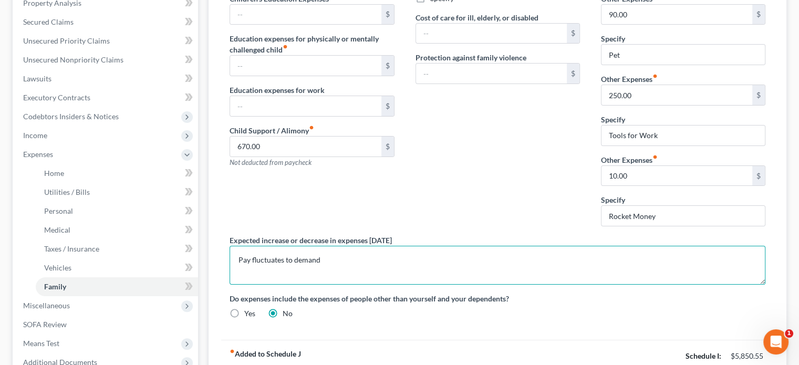
click at [324, 253] on textarea "Pay fluctuates to demand" at bounding box center [498, 265] width 536 height 39
type textarea "P"
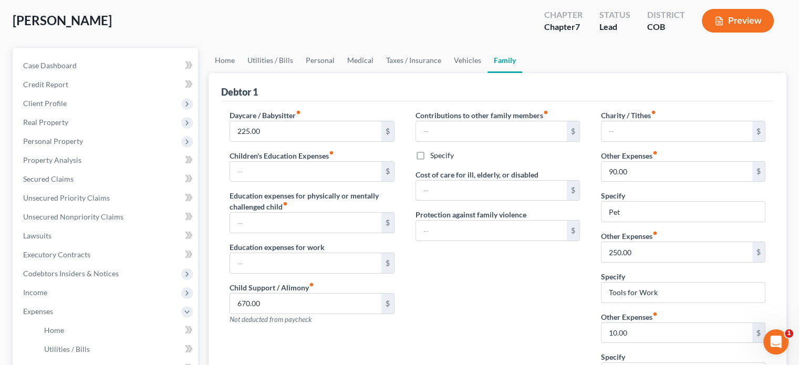
scroll to position [53, 0]
click at [219, 59] on link "Home" at bounding box center [225, 60] width 33 height 25
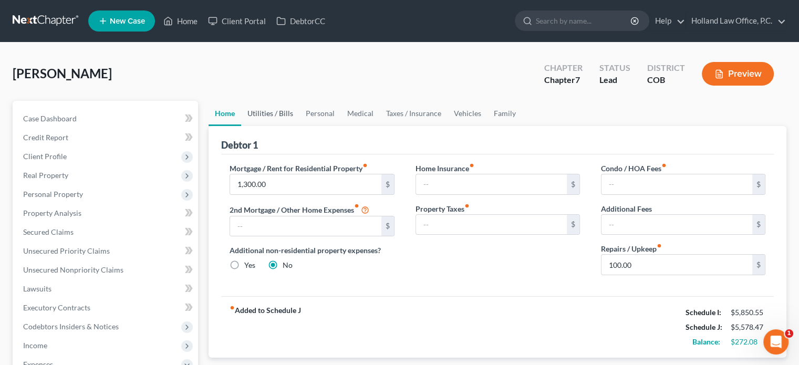
click at [263, 110] on link "Utilities / Bills" at bounding box center [270, 113] width 58 height 25
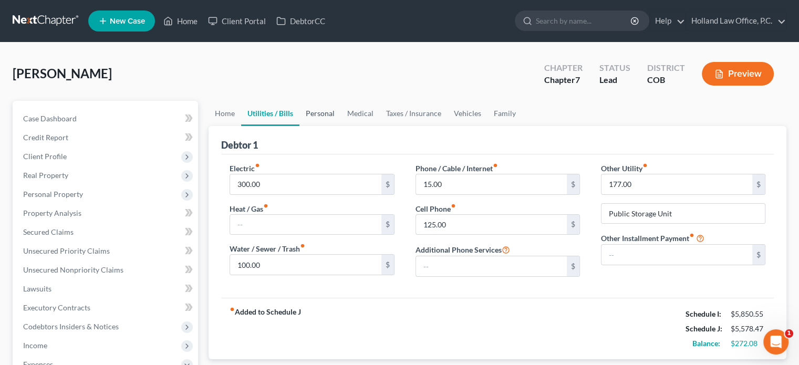
click at [313, 115] on link "Personal" at bounding box center [321, 113] width 42 height 25
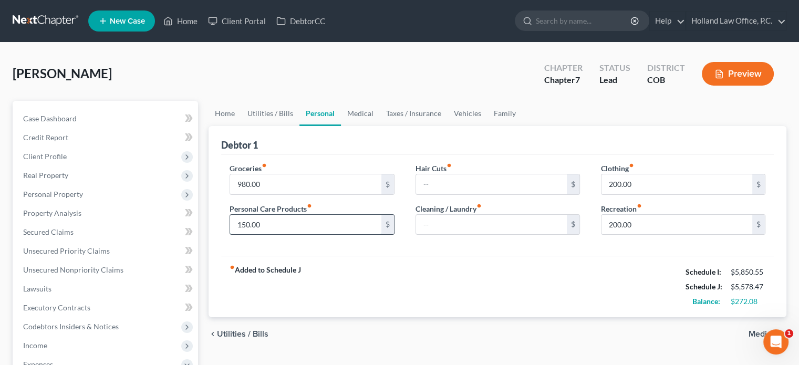
click at [262, 220] on input "150.00" at bounding box center [305, 225] width 151 height 20
type input "200"
click at [619, 184] on input "200.00" at bounding box center [677, 184] width 151 height 20
type input "250.00"
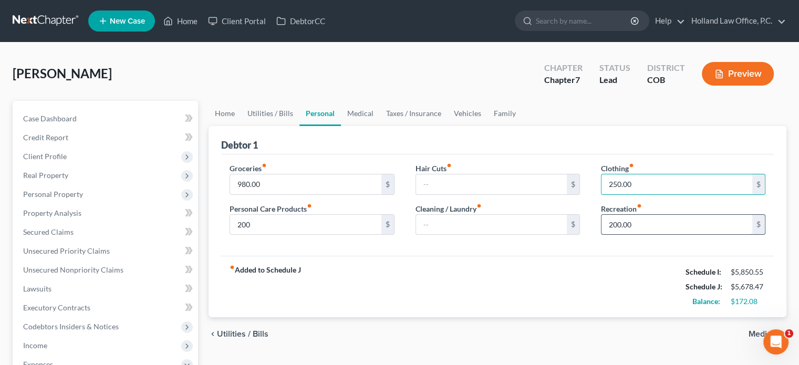
click at [643, 223] on input "200.00" at bounding box center [677, 225] width 151 height 20
click at [362, 113] on link "Medical" at bounding box center [360, 113] width 39 height 25
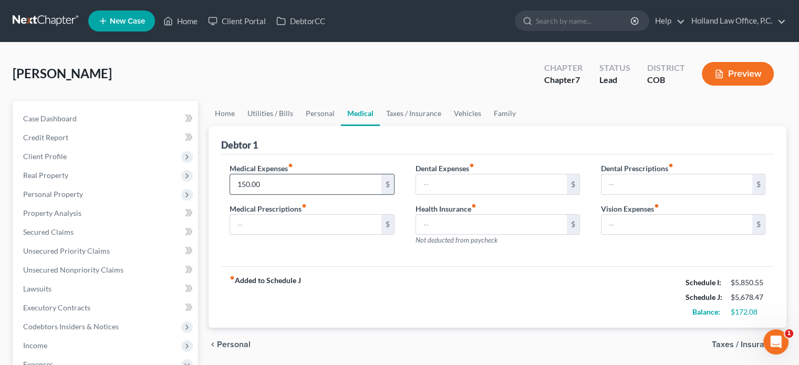
click at [245, 179] on input "150.00" at bounding box center [305, 184] width 151 height 20
type input "170.00"
click at [458, 114] on link "Vehicles" at bounding box center [468, 113] width 40 height 25
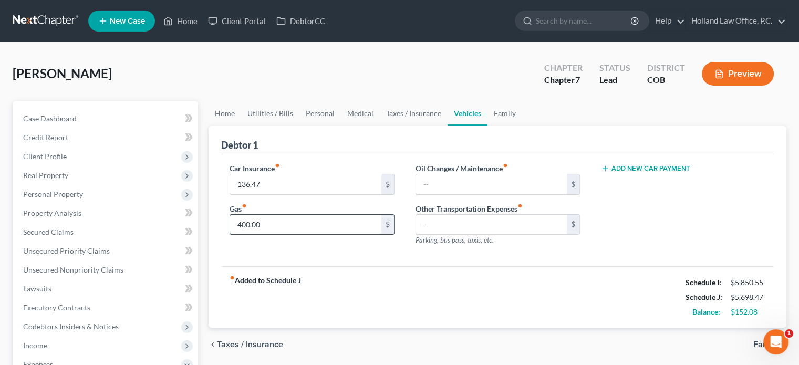
click at [243, 224] on input "400.00" at bounding box center [305, 225] width 151 height 20
type input "500"
click at [498, 115] on link "Family" at bounding box center [505, 113] width 35 height 25
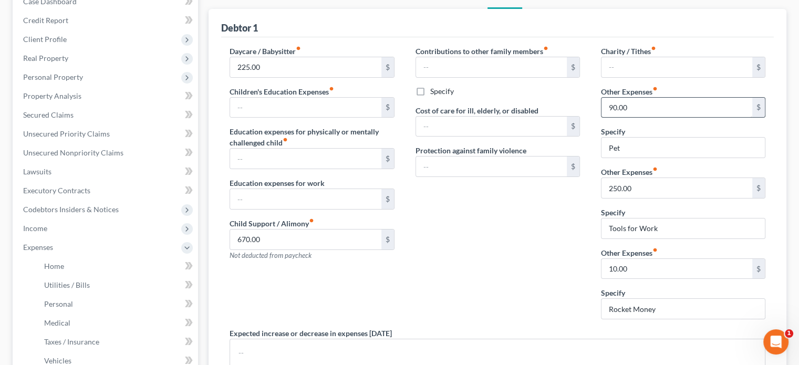
scroll to position [115, 0]
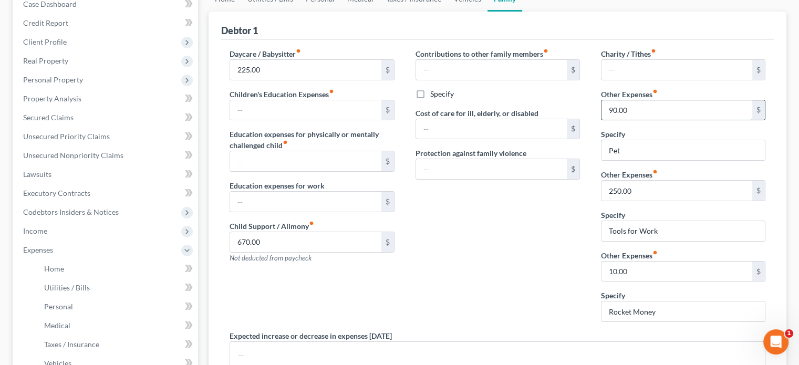
click at [640, 109] on input "90.00" at bounding box center [677, 110] width 151 height 20
click at [655, 183] on input "250.00" at bounding box center [677, 191] width 151 height 20
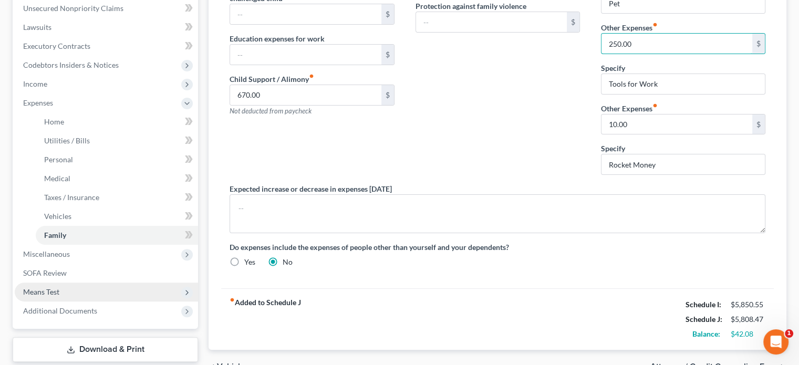
scroll to position [272, 0]
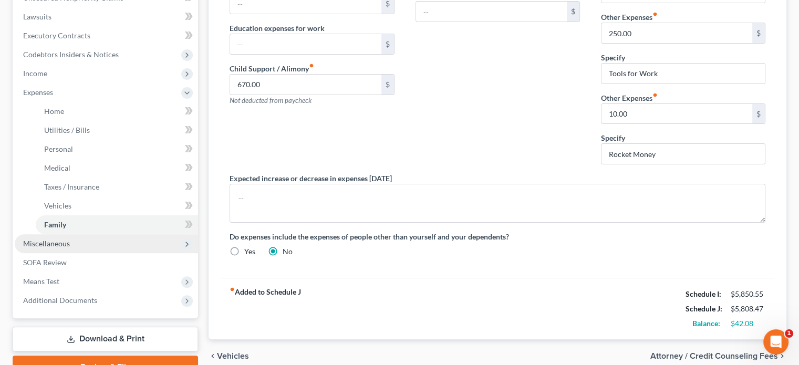
click at [37, 243] on span "Miscellaneous" at bounding box center [46, 243] width 47 height 9
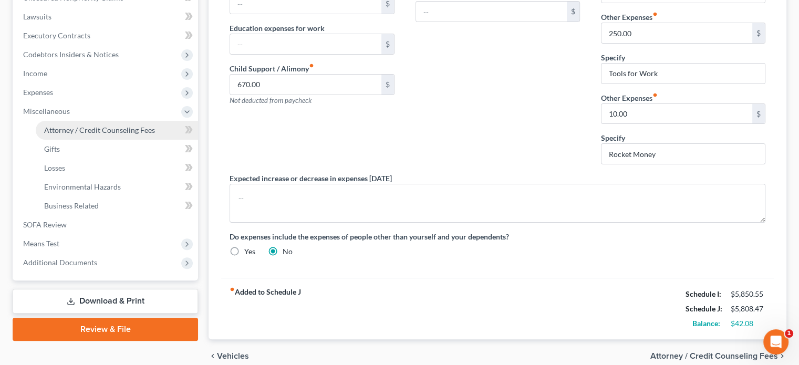
click at [76, 134] on span "Attorney / Credit Counseling Fees" at bounding box center [99, 130] width 111 height 9
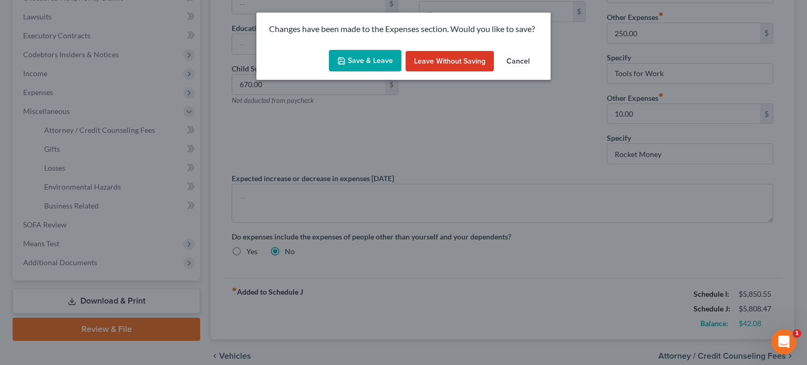
click at [374, 59] on button "Save & Leave" at bounding box center [365, 61] width 73 height 22
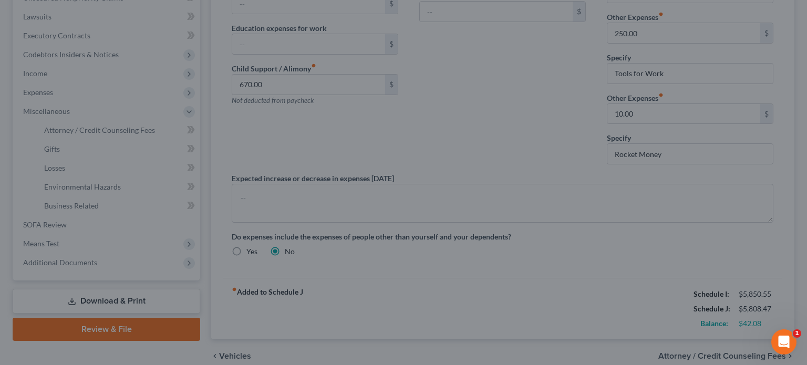
type input "100.00"
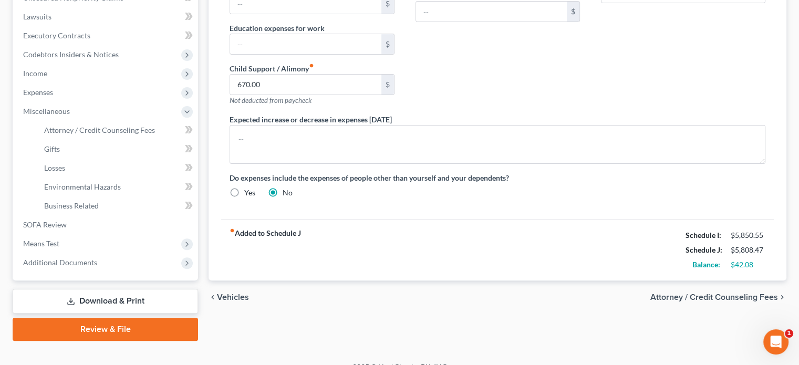
select select "0"
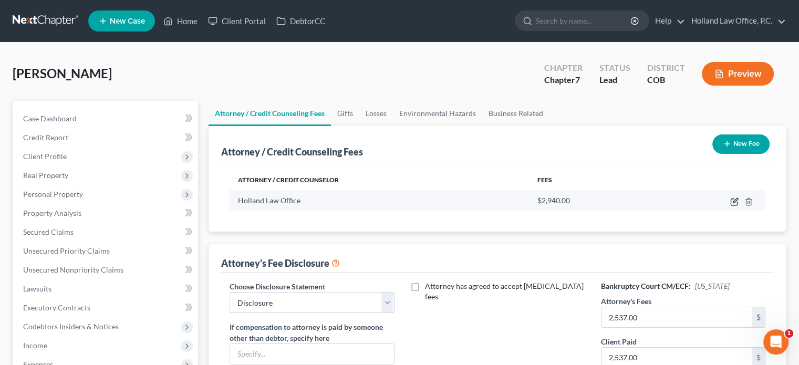
click at [736, 199] on icon "button" at bounding box center [735, 200] width 5 height 5
select select "5"
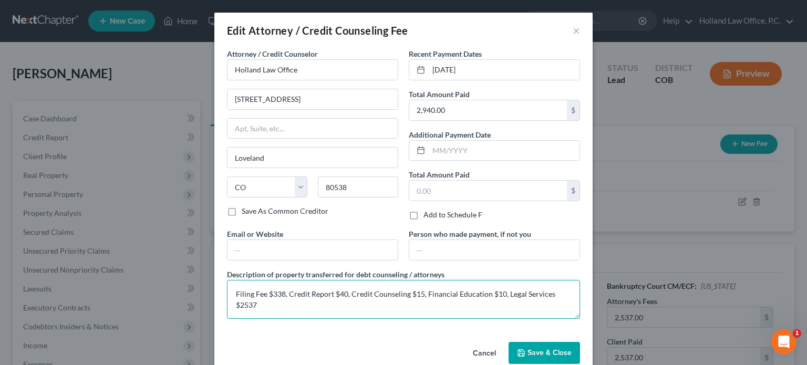
click at [418, 292] on textarea "Filing Fee $338, Credit Report $40, Credit Counseling $15, Financial Education …" at bounding box center [403, 299] width 353 height 39
click at [496, 295] on textarea "Filing Fee $338, Credit Report $40, Credit Counseling $20, Financial Education …" at bounding box center [403, 299] width 353 height 39
click at [254, 303] on textarea "Filing Fee $338, Credit Report $40, Credit Counseling $20, Financial Education …" at bounding box center [403, 299] width 353 height 39
type textarea "Filing Fee $338, Credit Report $40, Credit Counseling $20, Financial Education …"
click at [539, 356] on button "Save & Close" at bounding box center [544, 353] width 71 height 22
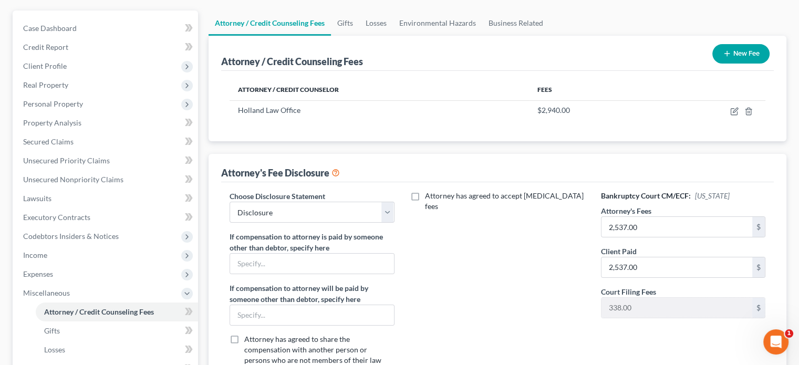
scroll to position [105, 0]
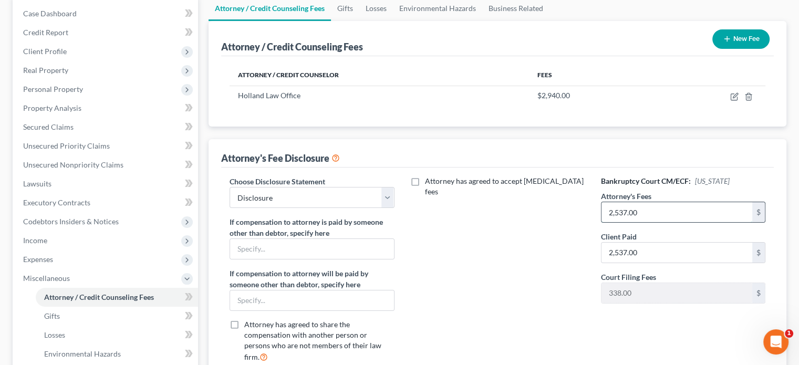
click at [627, 213] on input "2,537.00" at bounding box center [677, 212] width 151 height 20
type input "2,522"
click at [641, 252] on input "2,537.00" at bounding box center [677, 253] width 151 height 20
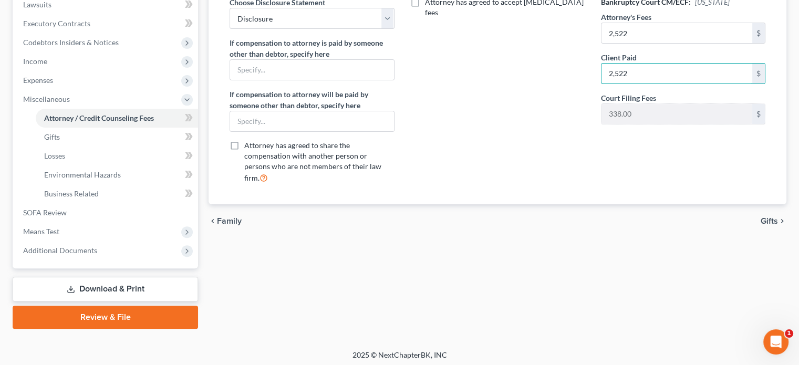
scroll to position [287, 0]
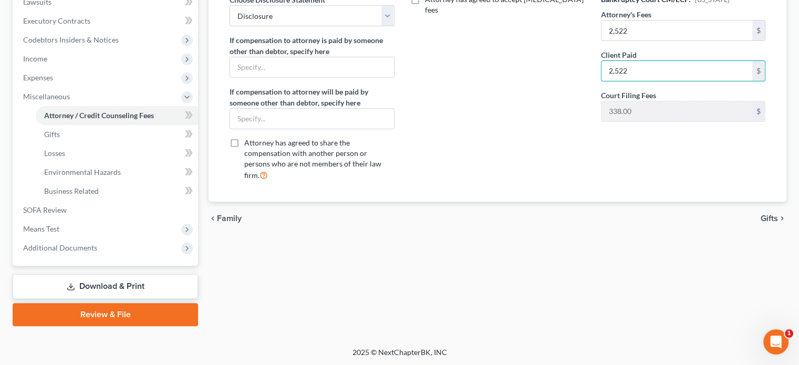
type input "2,522"
click at [772, 214] on span "Gifts" at bounding box center [769, 218] width 17 height 8
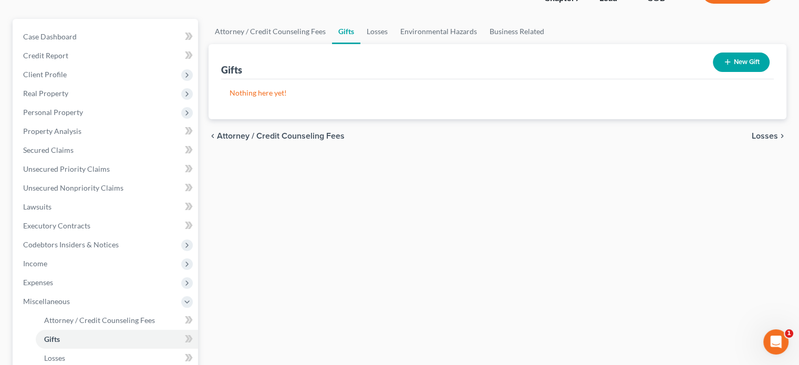
scroll to position [263, 0]
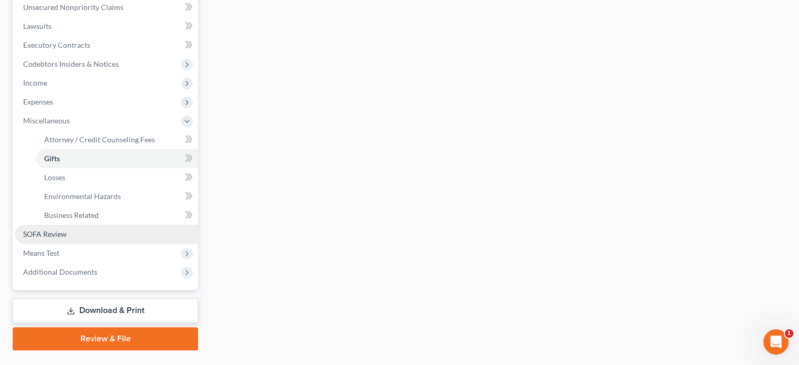
click at [51, 234] on span "SOFA Review" at bounding box center [45, 234] width 44 height 9
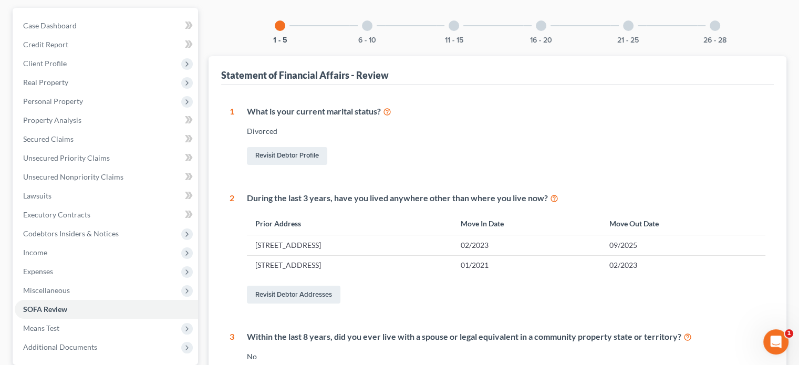
scroll to position [23, 0]
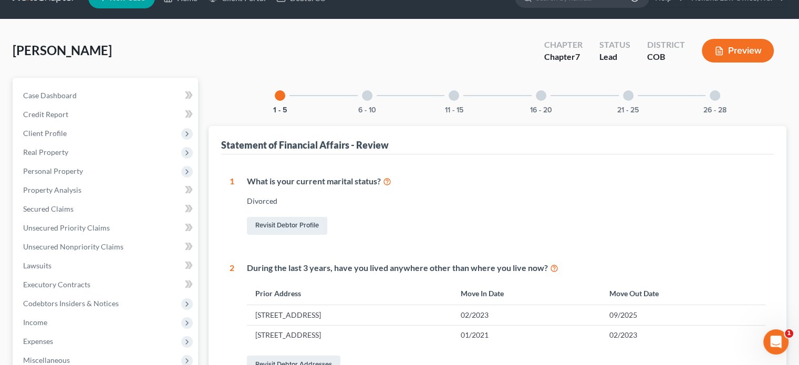
click at [368, 93] on div at bounding box center [367, 95] width 11 height 11
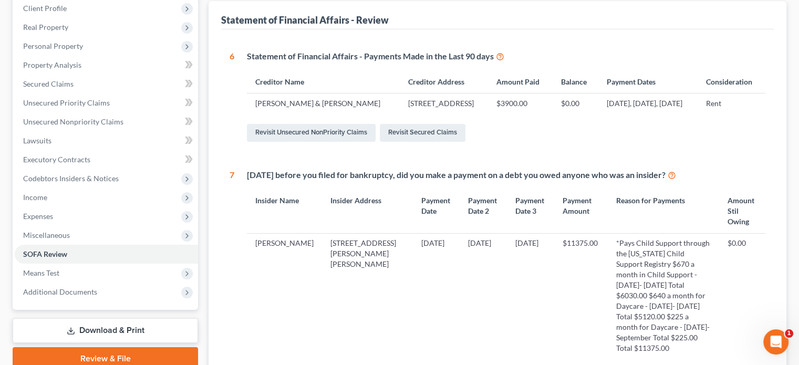
scroll to position [181, 0]
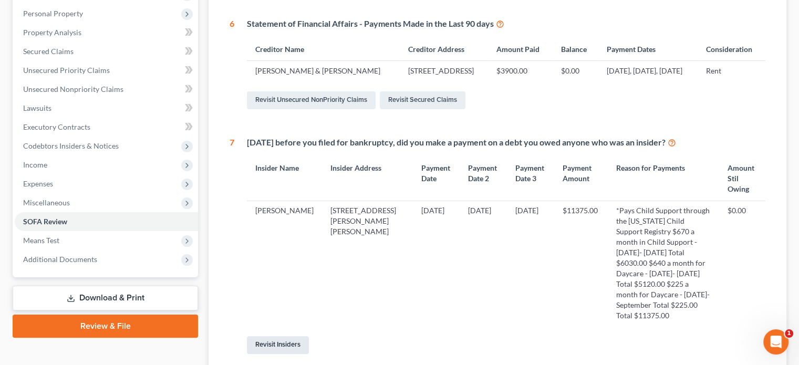
click at [290, 336] on link "Revisit Insiders" at bounding box center [278, 345] width 62 height 18
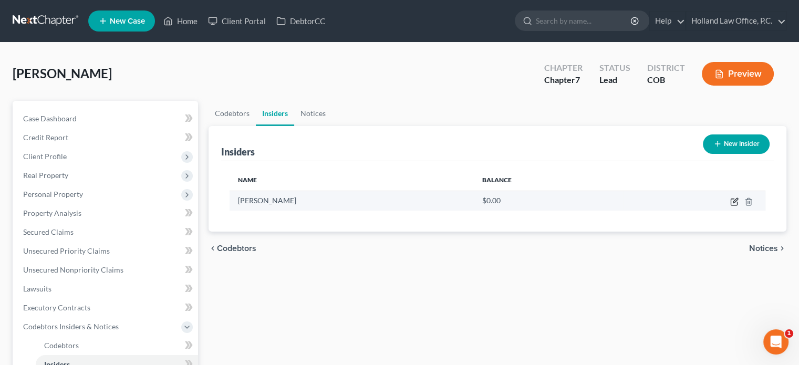
click at [734, 202] on icon "button" at bounding box center [735, 200] width 5 height 5
select select "5"
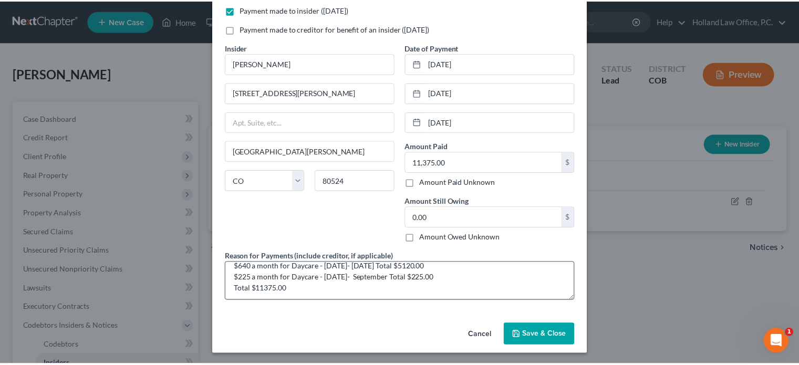
scroll to position [33, 0]
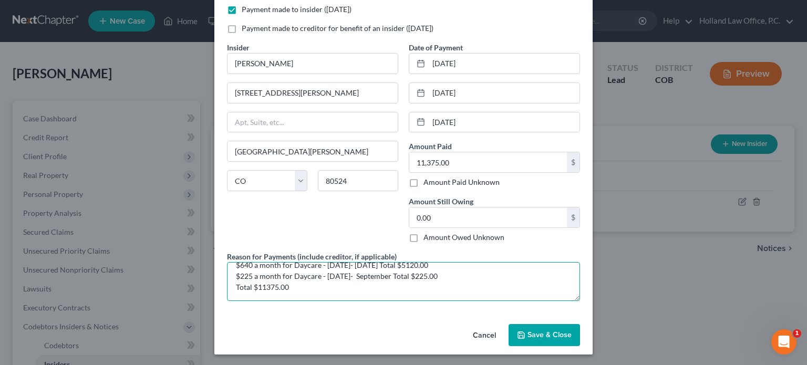
click at [414, 274] on textarea "*Pays Child Support through the Colorado Child Support Registry $670 a month in…" at bounding box center [403, 281] width 353 height 39
type textarea "*Pays Child Support through the Colorado Child Support Registry $670 a month in…"
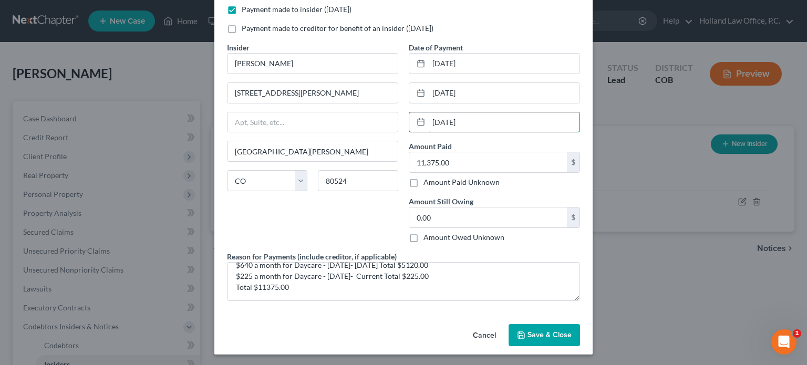
click at [500, 122] on input "07/01/2025" at bounding box center [504, 122] width 151 height 20
type input "0"
click at [496, 93] on input "08/01/2025" at bounding box center [504, 93] width 151 height 20
type input "0"
click at [436, 64] on input "09/01/2025" at bounding box center [504, 64] width 151 height 20
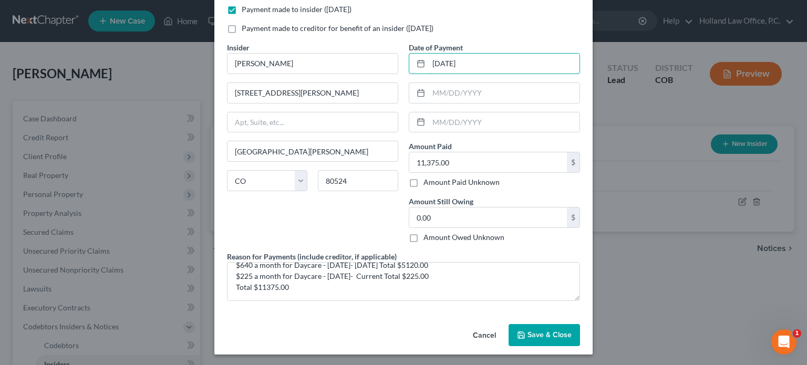
type input "10/01/2025"
click at [535, 336] on span "Save & Close" at bounding box center [550, 335] width 44 height 9
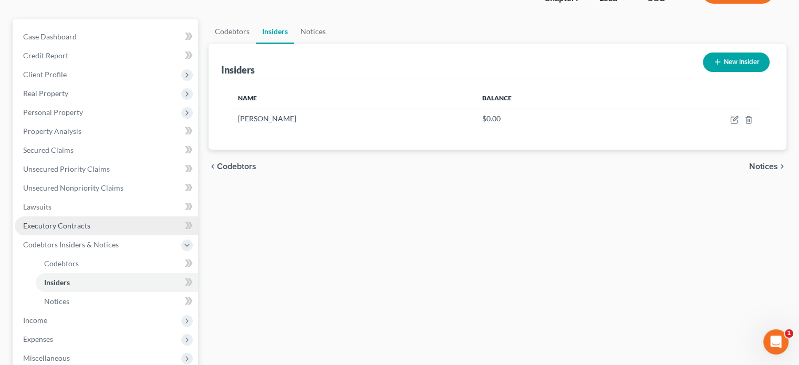
scroll to position [210, 0]
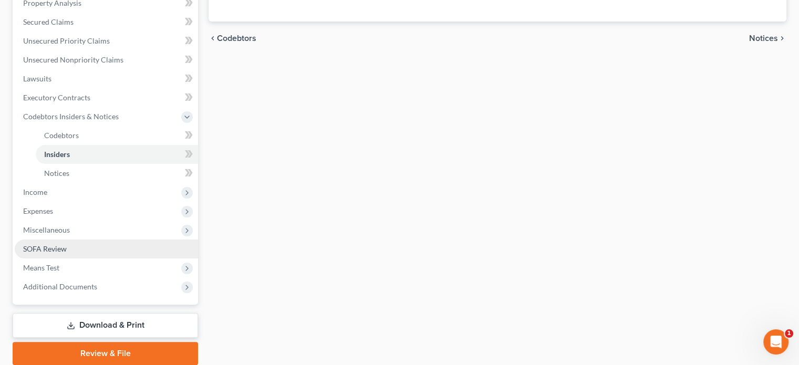
click at [46, 248] on span "SOFA Review" at bounding box center [45, 248] width 44 height 9
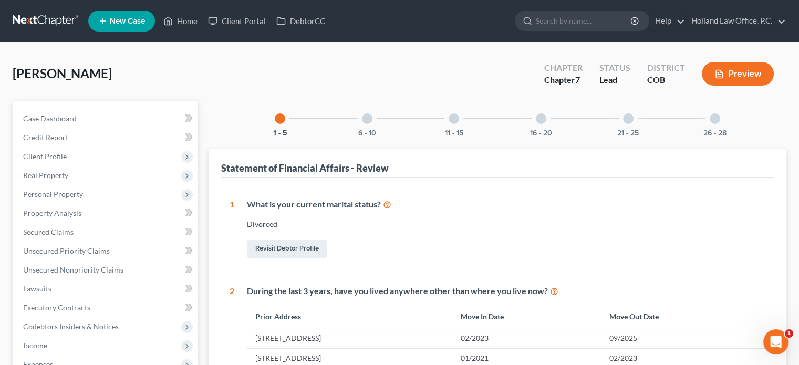
click at [367, 124] on div "6 - 10" at bounding box center [368, 119] width 36 height 36
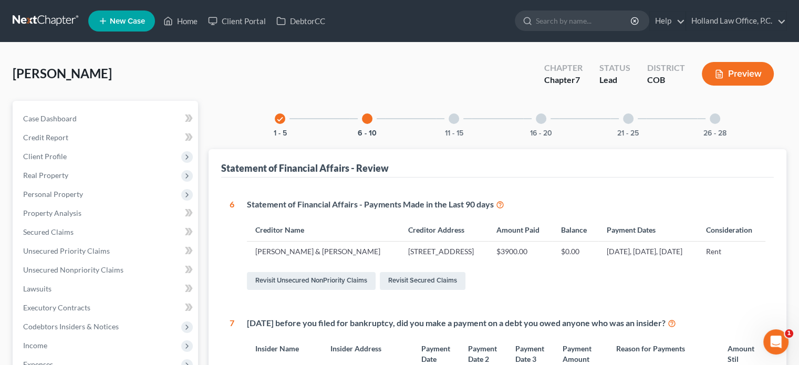
click at [540, 120] on div at bounding box center [541, 119] width 11 height 11
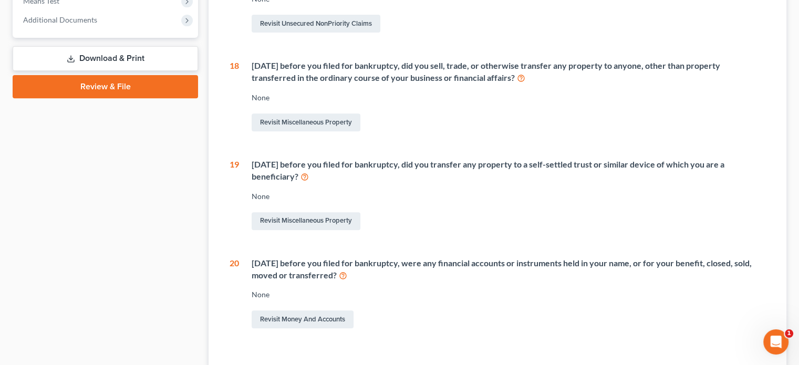
scroll to position [368, 0]
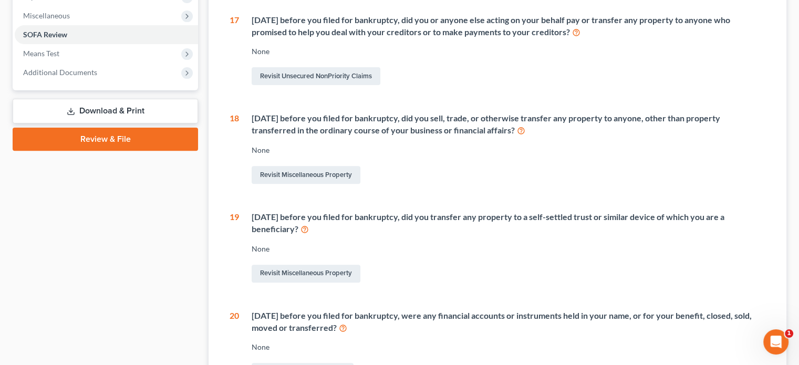
click at [133, 136] on link "Review & File" at bounding box center [106, 139] width 186 height 23
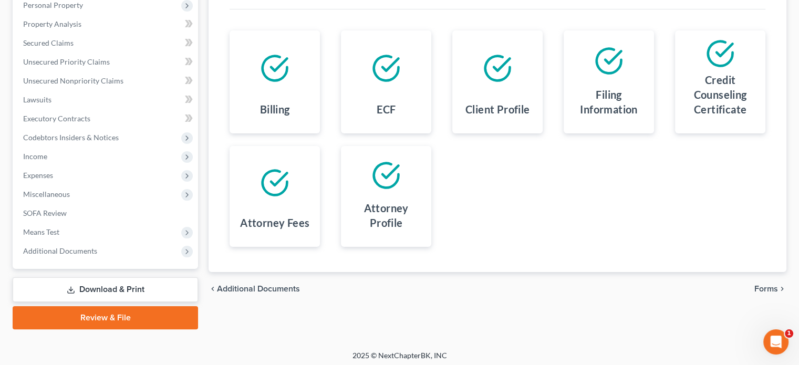
scroll to position [192, 0]
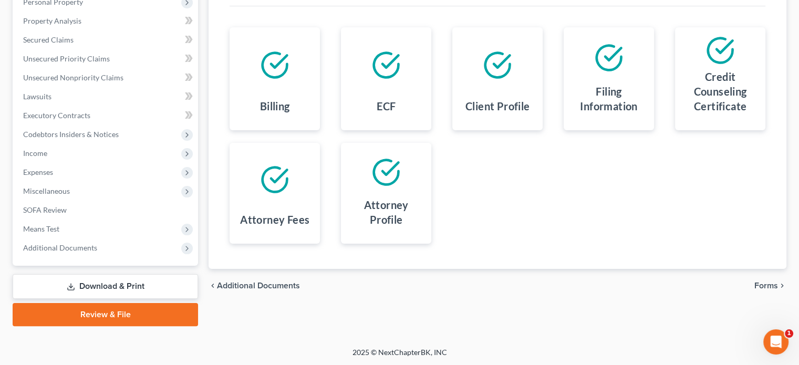
click at [765, 284] on span "Forms" at bounding box center [767, 286] width 24 height 8
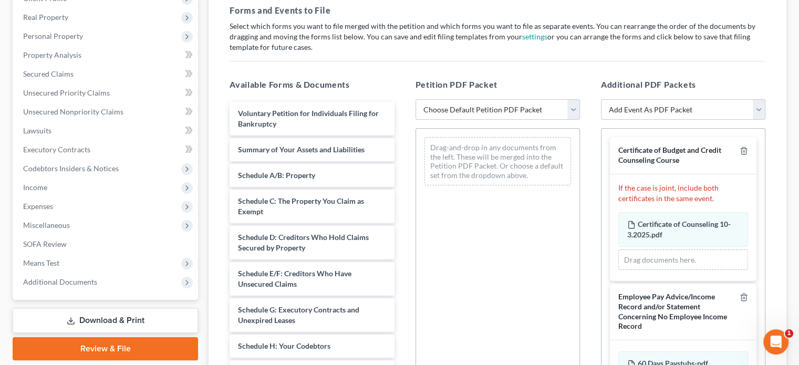
scroll to position [140, 0]
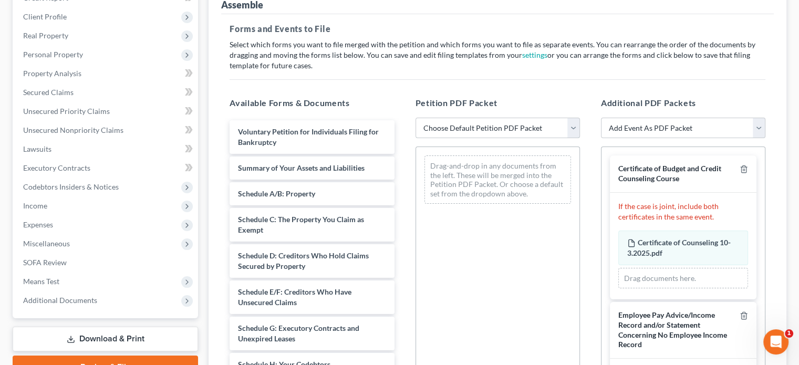
click at [576, 126] on select "Choose Default Petition PDF Packet Emergency Filing (Voluntary Petition and Cre…" at bounding box center [498, 128] width 165 height 21
select select "2"
click at [416, 118] on select "Choose Default Petition PDF Packet Emergency Filing (Voluntary Petition and Cre…" at bounding box center [498, 128] width 165 height 21
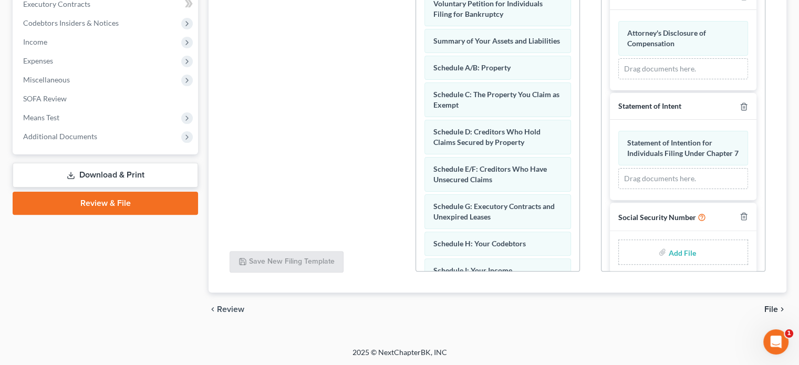
scroll to position [452, 0]
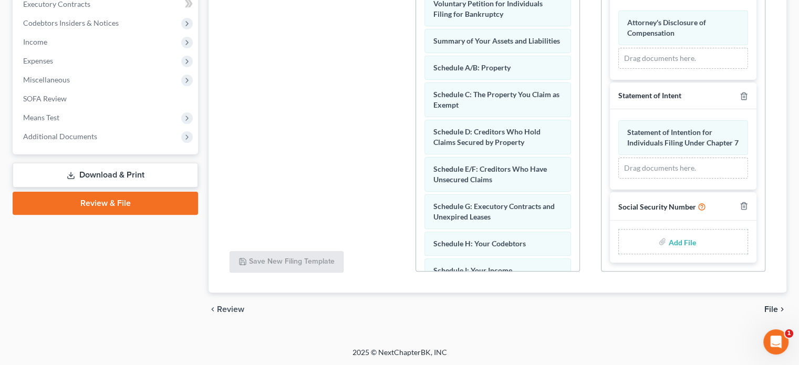
click at [673, 243] on input "file" at bounding box center [681, 241] width 25 height 19
type input "C:\fakepath\ssn jn.pdf"
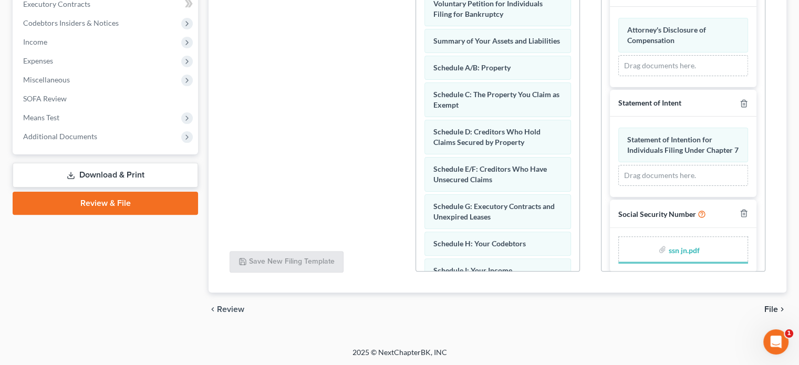
click at [771, 306] on span "File" at bounding box center [772, 309] width 14 height 8
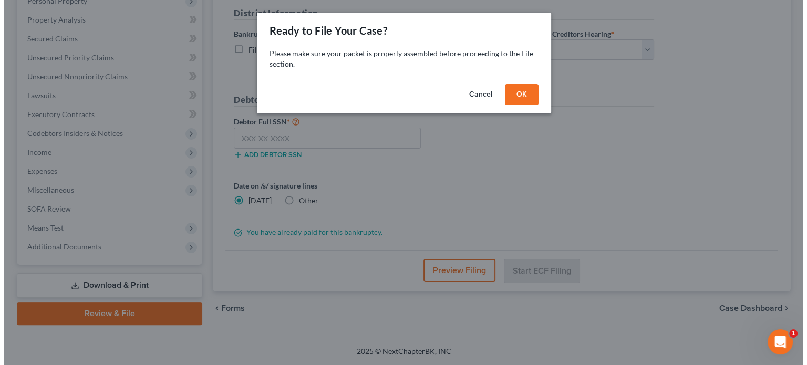
scroll to position [192, 0]
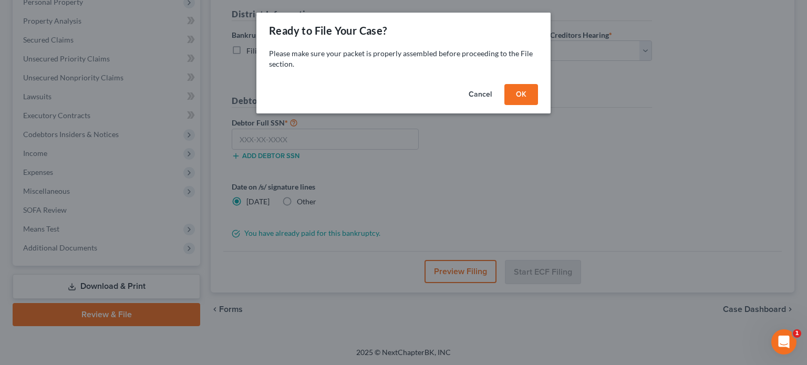
click at [524, 100] on button "OK" at bounding box center [522, 94] width 34 height 21
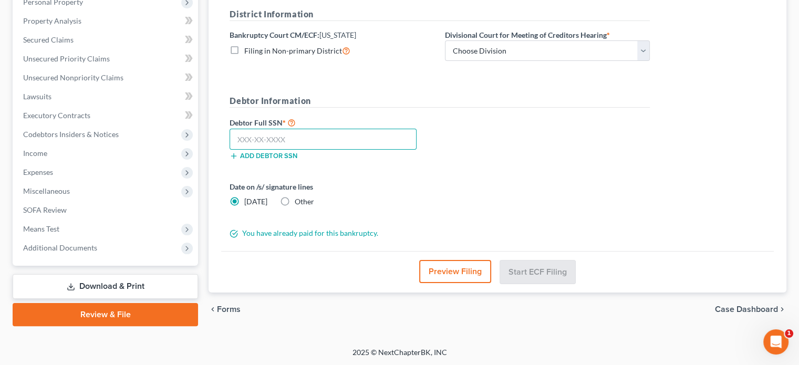
click at [239, 132] on input "text" at bounding box center [323, 139] width 187 height 21
type input "543-45-8494"
click at [646, 52] on select "Choose Division Denver" at bounding box center [547, 50] width 205 height 21
select select "0"
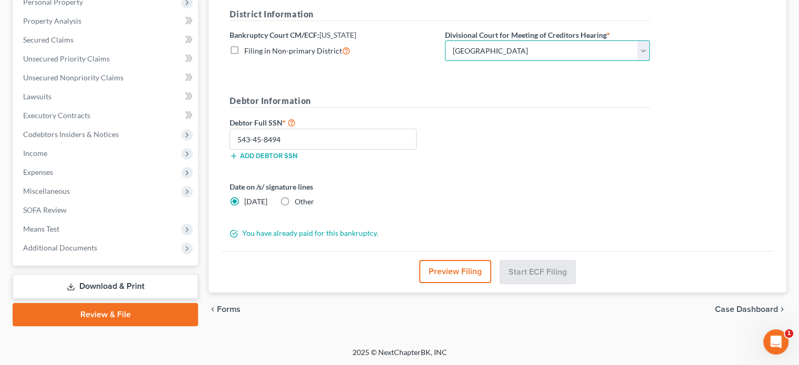
click at [445, 40] on select "Choose Division Denver" at bounding box center [547, 50] width 205 height 21
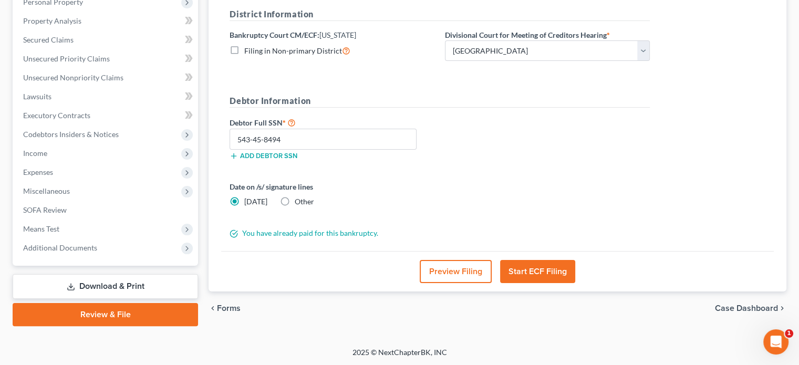
click at [530, 274] on button "Start ECF Filing" at bounding box center [537, 271] width 75 height 23
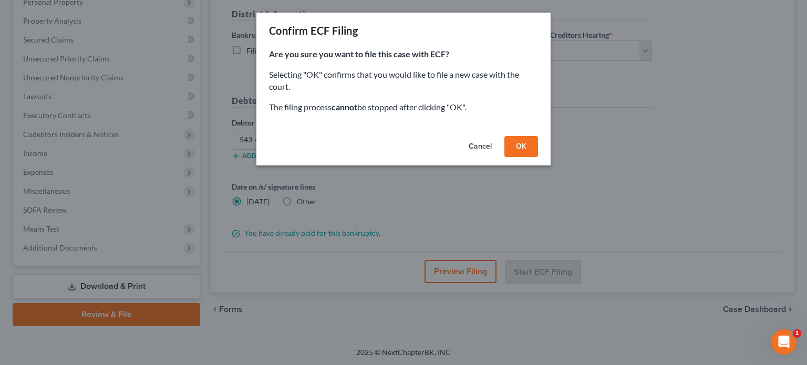
click at [531, 142] on button "OK" at bounding box center [522, 146] width 34 height 21
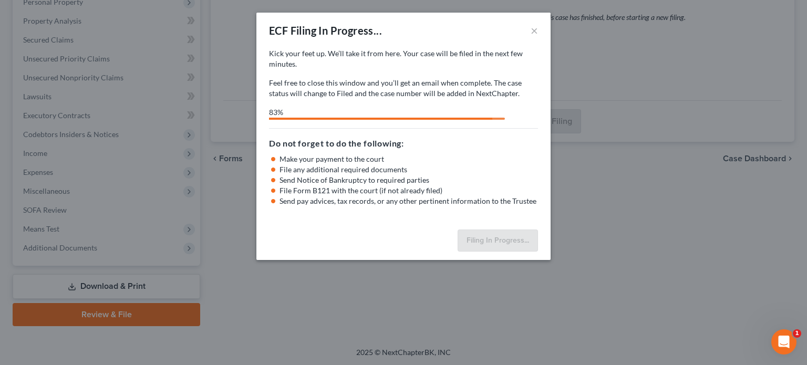
select select "0"
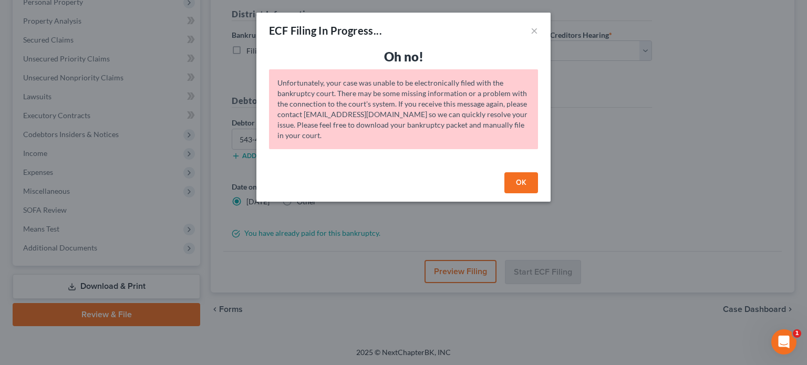
click at [522, 181] on button "OK" at bounding box center [522, 182] width 34 height 21
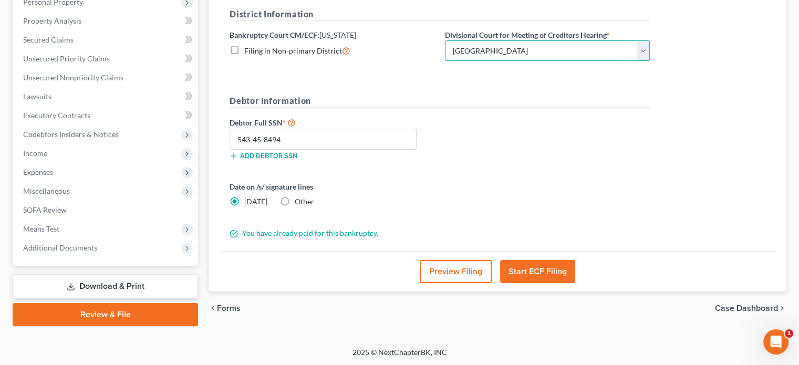
click at [645, 50] on select "Choose Division Denver" at bounding box center [547, 50] width 205 height 21
click at [445, 40] on select "Choose Division Denver" at bounding box center [547, 50] width 205 height 21
click at [518, 269] on button "Start ECF Filing" at bounding box center [537, 271] width 75 height 23
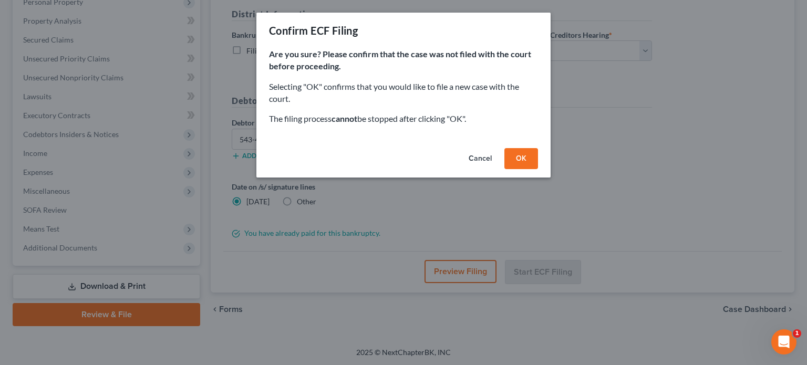
click at [516, 151] on button "OK" at bounding box center [522, 158] width 34 height 21
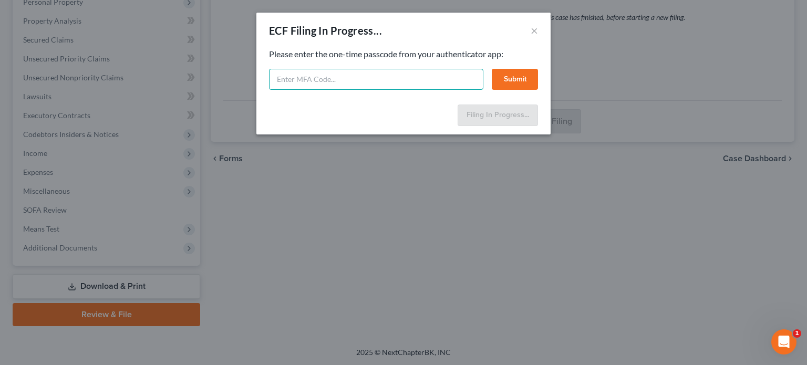
click at [330, 81] on input "text" at bounding box center [376, 79] width 214 height 21
type input "317285"
click at [516, 80] on button "Submit" at bounding box center [515, 79] width 46 height 21
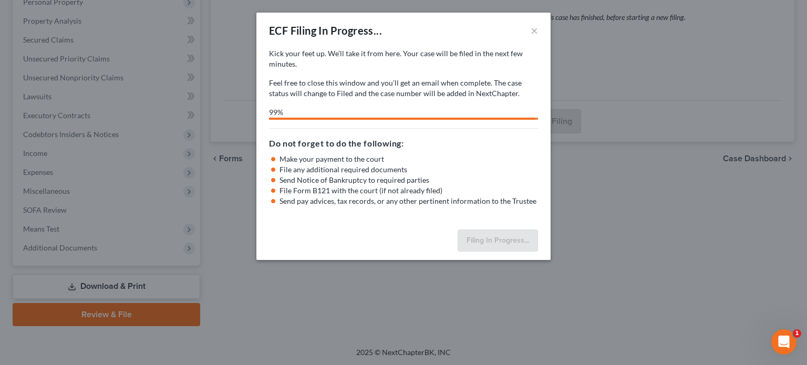
select select "0"
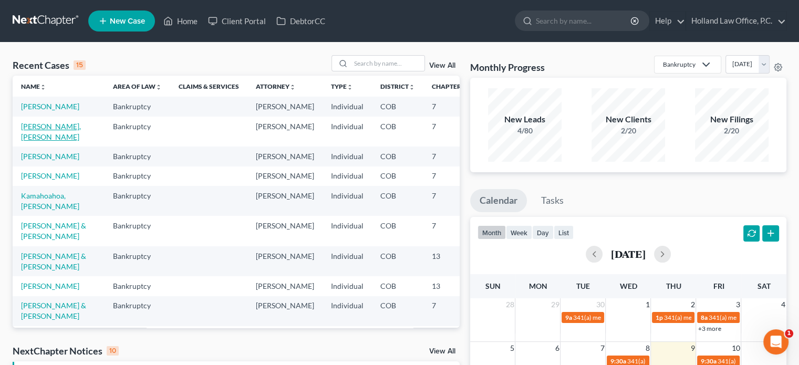
click at [31, 139] on link "[PERSON_NAME], [PERSON_NAME]" at bounding box center [51, 131] width 60 height 19
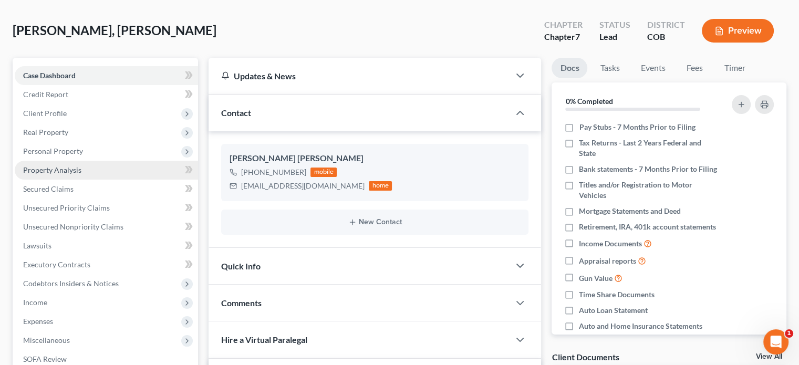
scroll to position [105, 0]
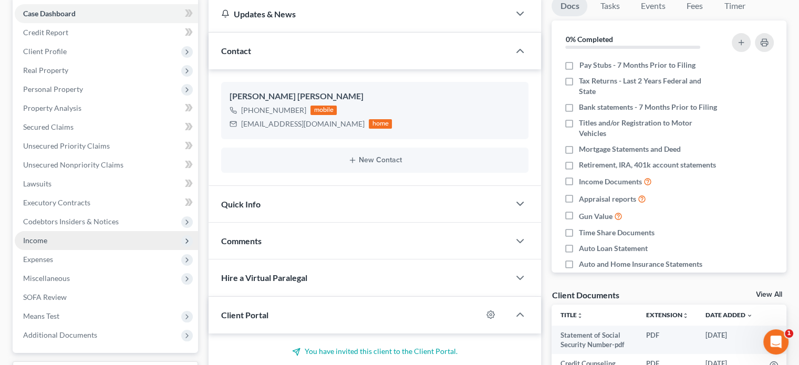
click at [40, 239] on span "Income" at bounding box center [35, 240] width 24 height 9
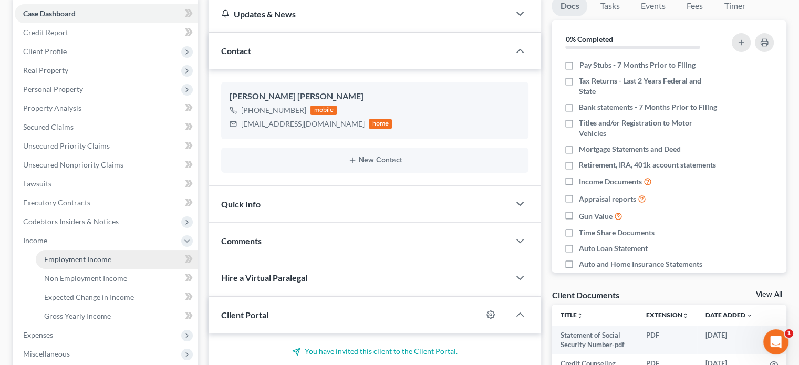
click at [85, 260] on span "Employment Income" at bounding box center [77, 259] width 67 height 9
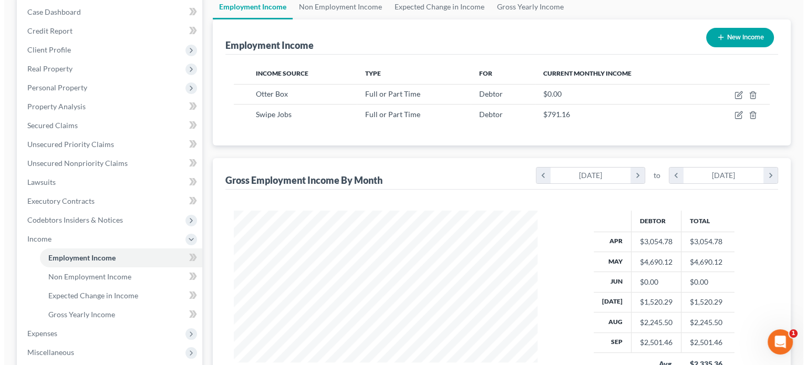
scroll to position [105, 0]
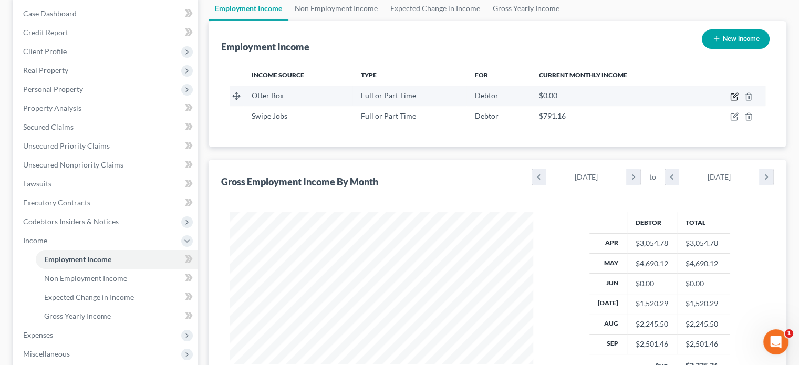
click at [733, 96] on icon "button" at bounding box center [735, 97] width 8 height 8
select select "0"
select select "5"
select select "2"
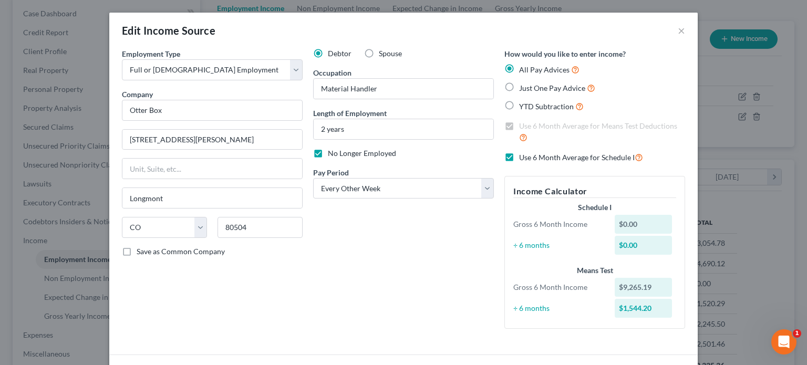
scroll to position [53, 0]
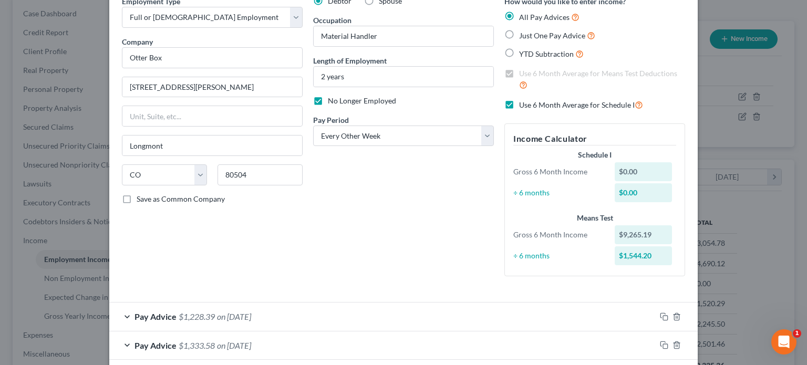
click at [328, 102] on label "No Longer Employed" at bounding box center [362, 101] width 68 height 11
click at [332, 102] on input "No Longer Employed" at bounding box center [335, 99] width 7 height 7
checkbox input "false"
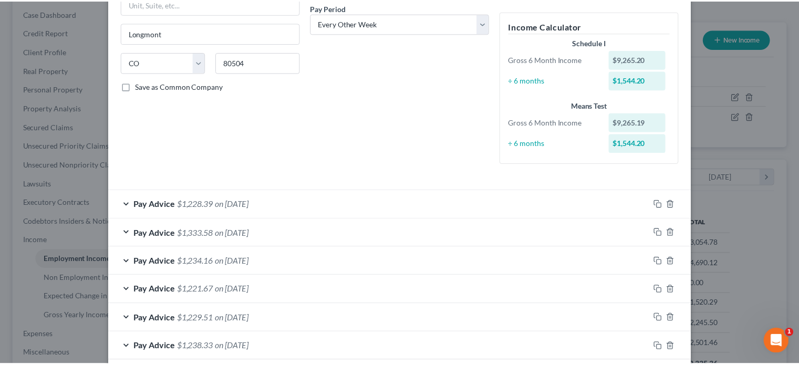
scroll to position [218, 0]
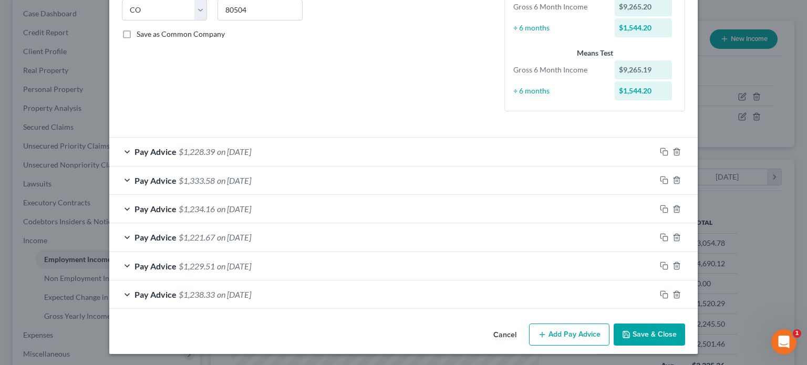
click at [635, 337] on button "Save & Close" at bounding box center [649, 335] width 71 height 22
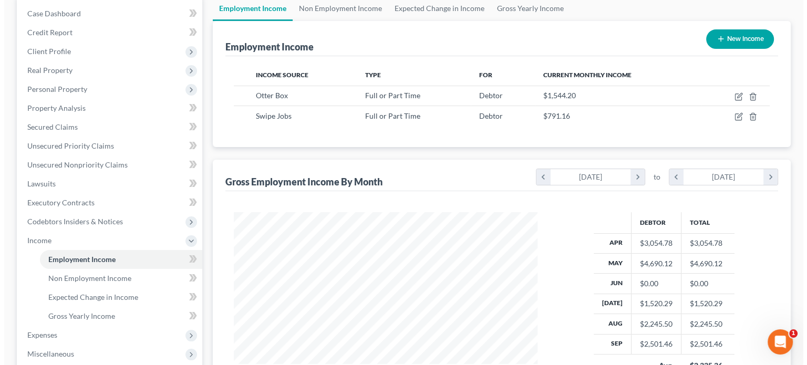
scroll to position [525413, 525275]
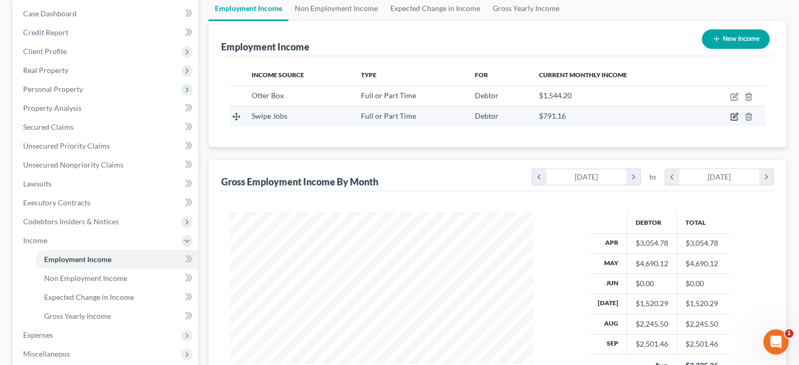
click at [737, 117] on icon "button" at bounding box center [734, 117] width 6 height 6
select select "0"
select select "45"
select select "3"
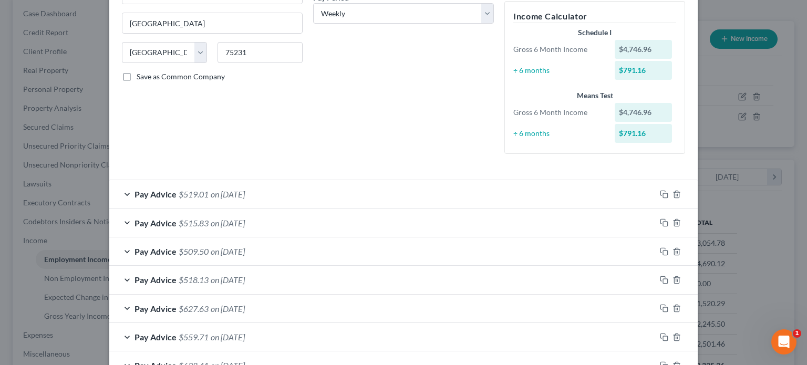
scroll to position [193, 0]
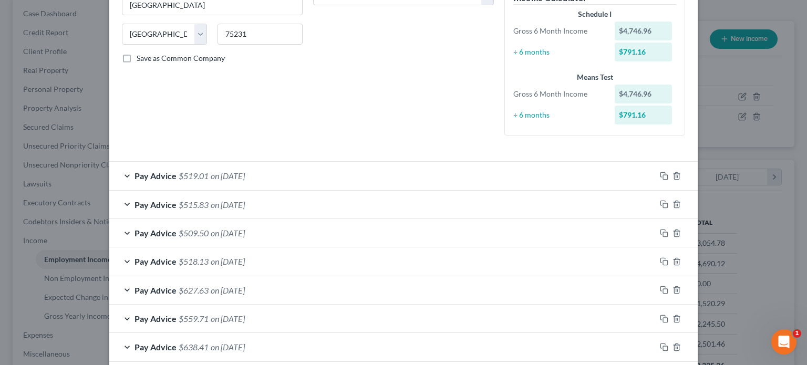
drag, startPoint x: 612, startPoint y: 129, endPoint x: 358, endPoint y: 64, distance: 262.1
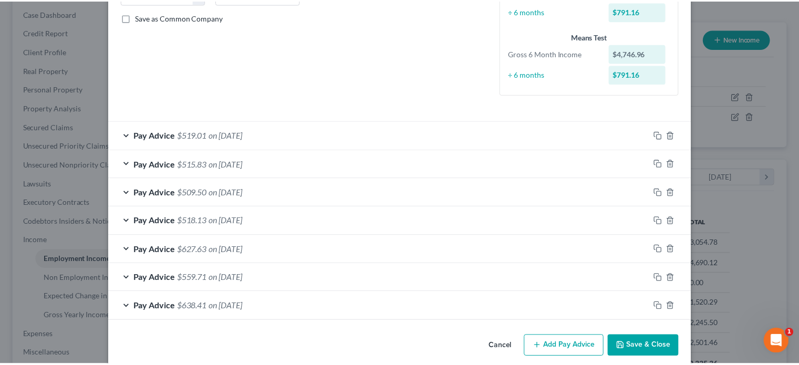
scroll to position [246, 0]
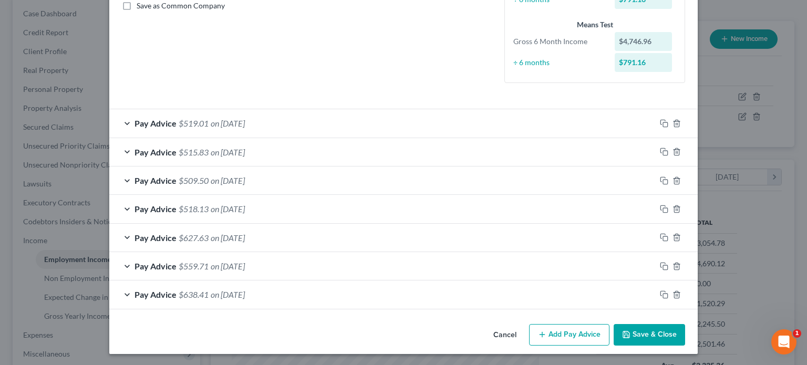
click at [655, 327] on button "Save & Close" at bounding box center [649, 335] width 71 height 22
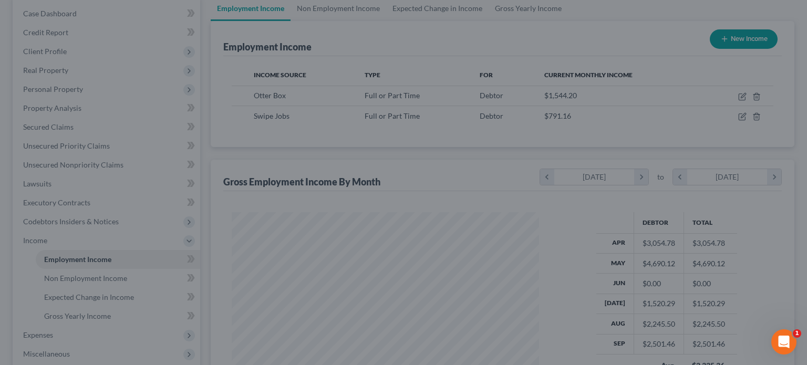
scroll to position [525413, 525275]
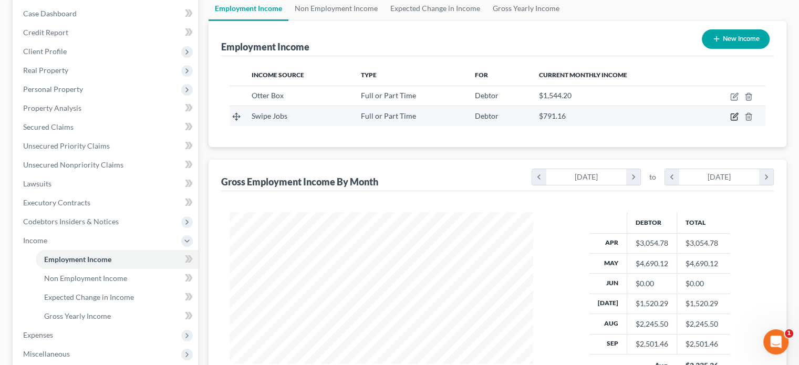
click at [736, 114] on icon "button" at bounding box center [735, 116] width 5 height 5
select select "0"
select select "45"
select select "3"
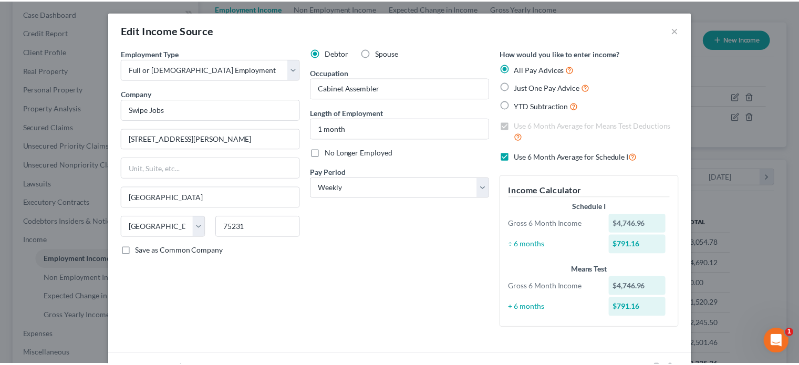
scroll to position [0, 0]
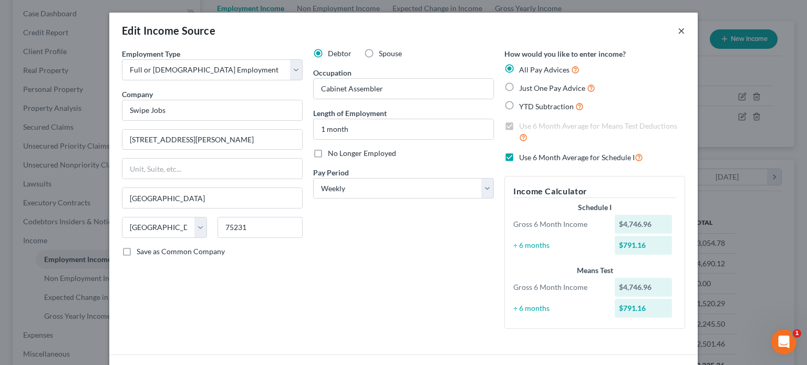
click at [678, 32] on button "×" at bounding box center [681, 30] width 7 height 13
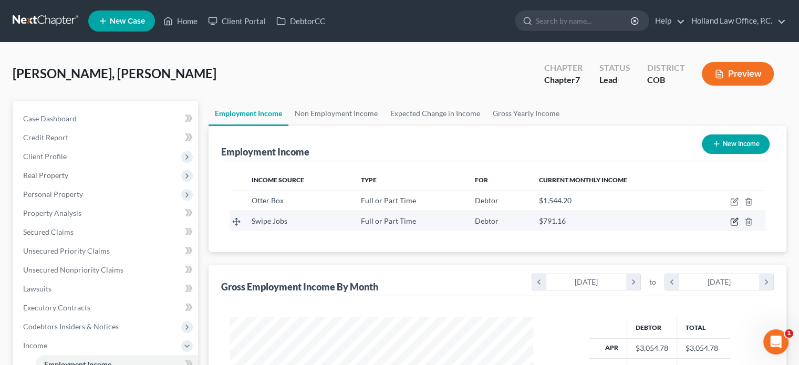
click at [735, 222] on icon "button" at bounding box center [735, 221] width 5 height 5
select select "0"
select select "45"
select select "3"
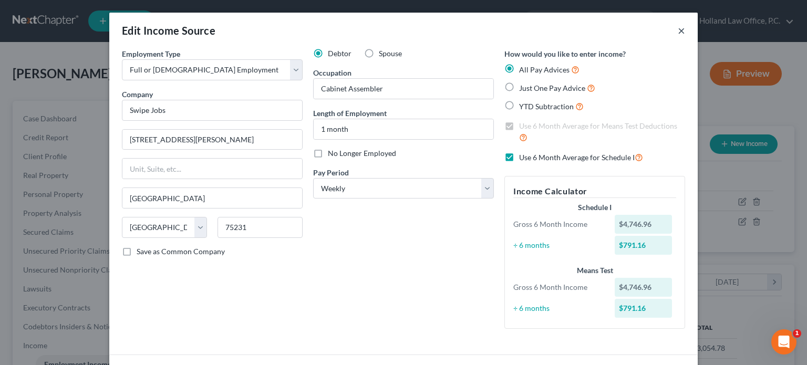
click at [678, 31] on button "×" at bounding box center [681, 30] width 7 height 13
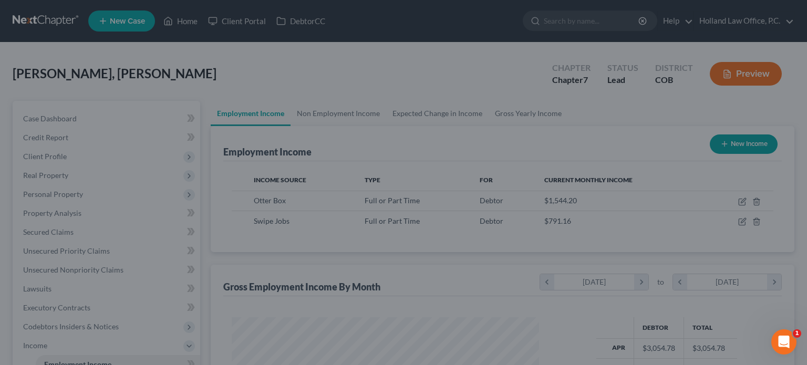
scroll to position [525413, 525275]
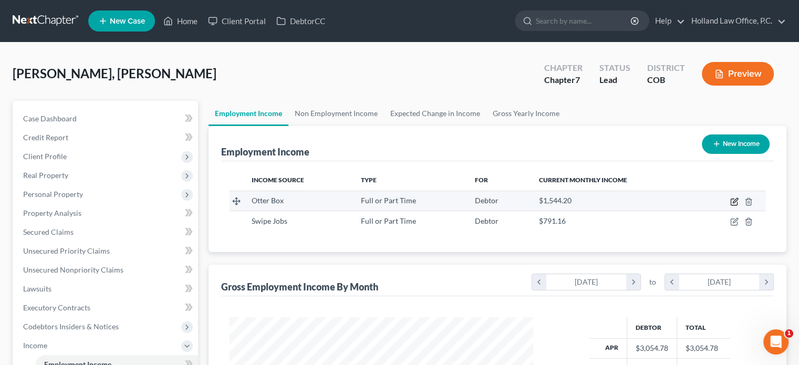
click at [736, 201] on icon "button" at bounding box center [735, 202] width 8 height 8
select select "0"
select select "5"
select select "2"
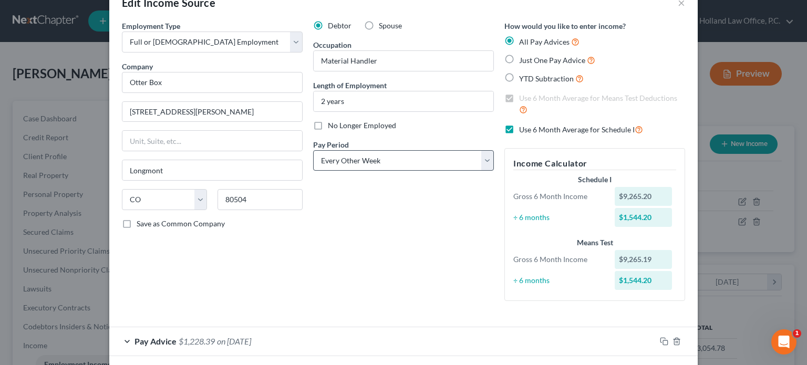
scroll to position [53, 0]
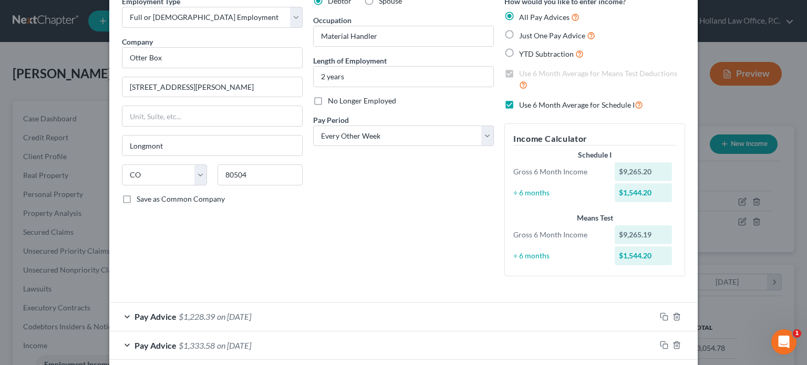
click at [240, 319] on span "on 07/11/2025" at bounding box center [234, 317] width 34 height 10
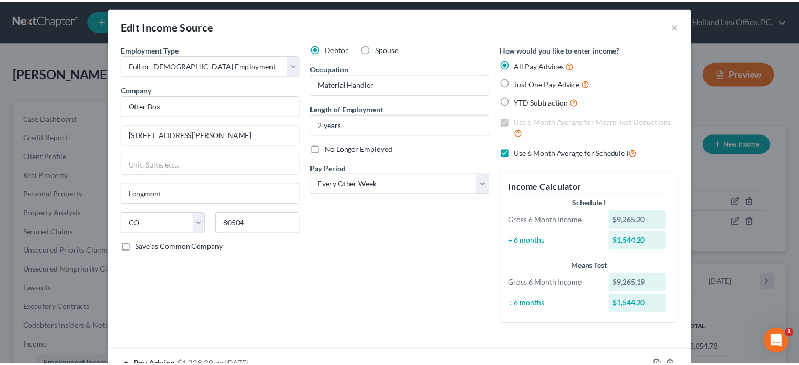
scroll to position [0, 0]
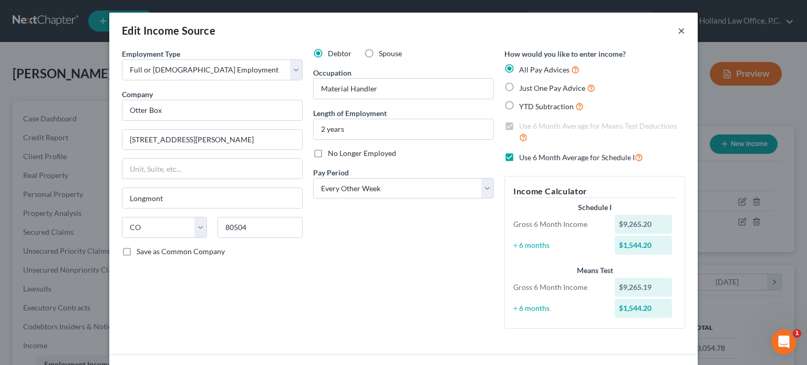
click at [679, 34] on button "×" at bounding box center [681, 30] width 7 height 13
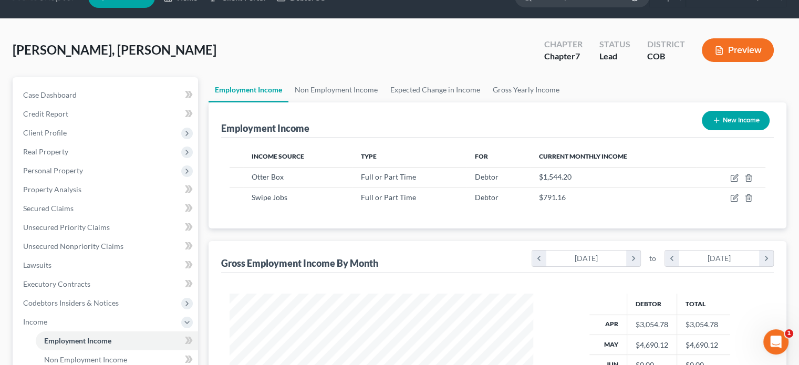
scroll to position [5, 0]
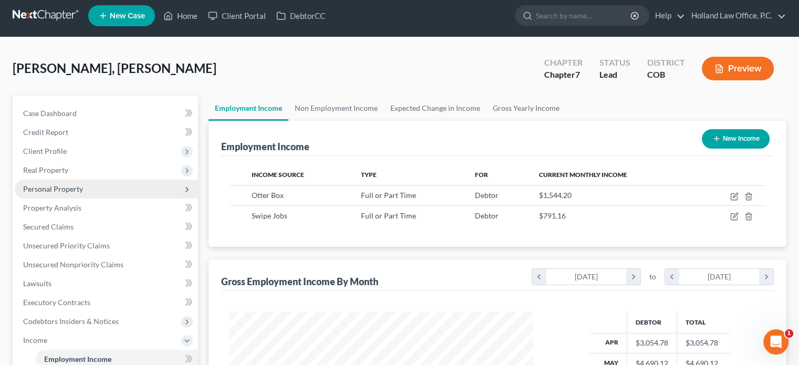
click at [49, 190] on span "Personal Property" at bounding box center [53, 188] width 60 height 9
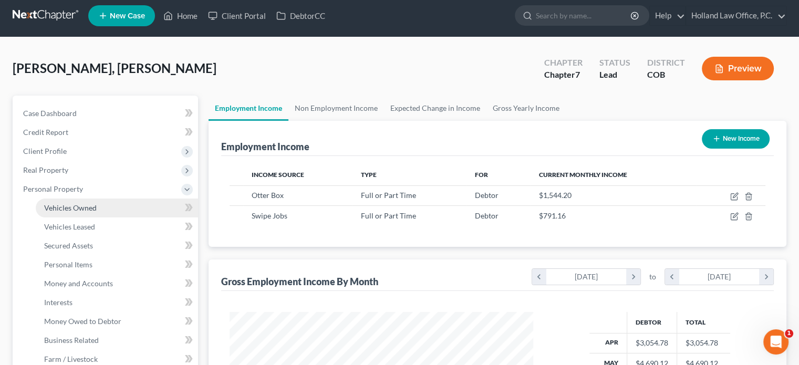
click at [69, 205] on span "Vehicles Owned" at bounding box center [70, 207] width 53 height 9
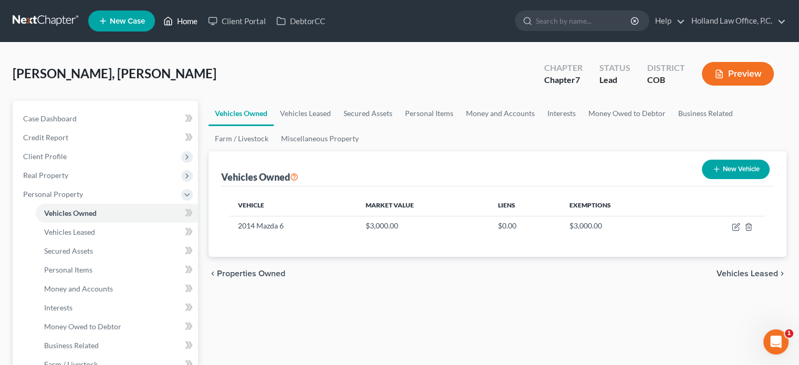
click at [184, 20] on link "Home" at bounding box center [180, 21] width 45 height 19
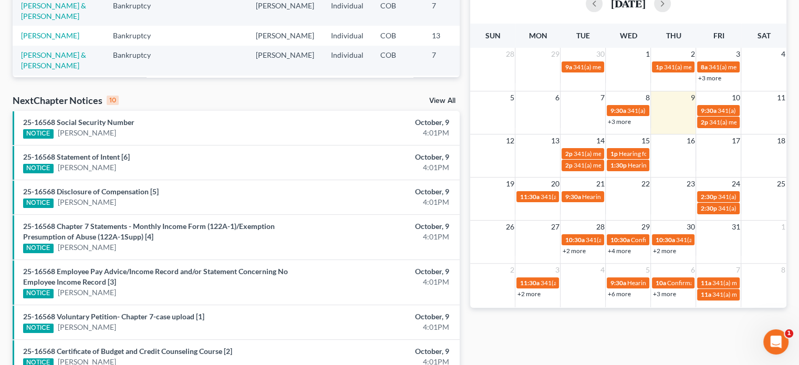
scroll to position [250, 0]
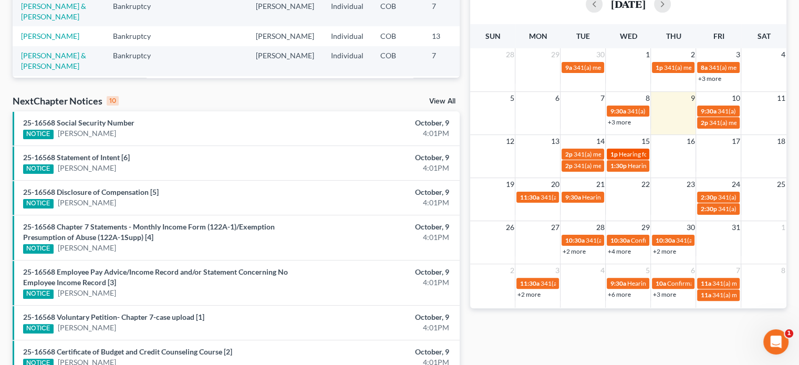
click at [635, 154] on span "Hearing for Adrian Trujillo & Ashley Trujillo" at bounding box center [688, 154] width 138 height 8
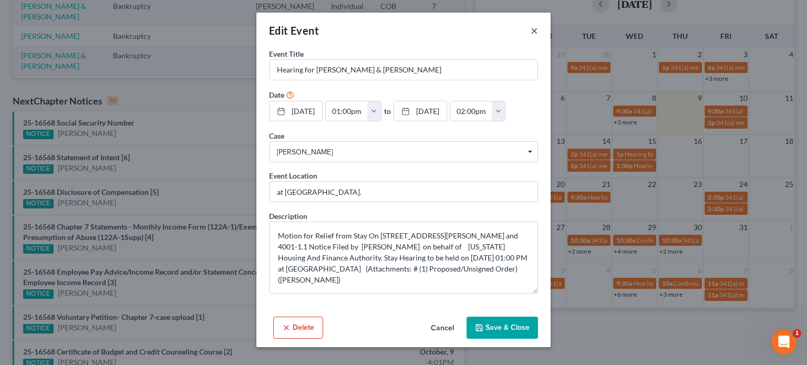
click at [533, 30] on button "×" at bounding box center [534, 30] width 7 height 13
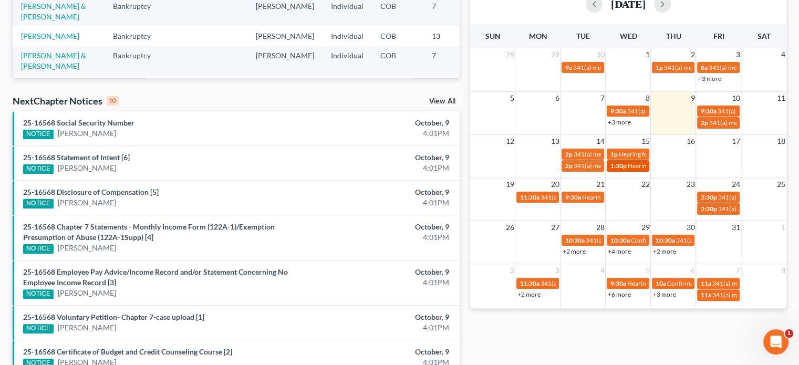
click at [619, 167] on span "1:30p" at bounding box center [618, 166] width 16 height 8
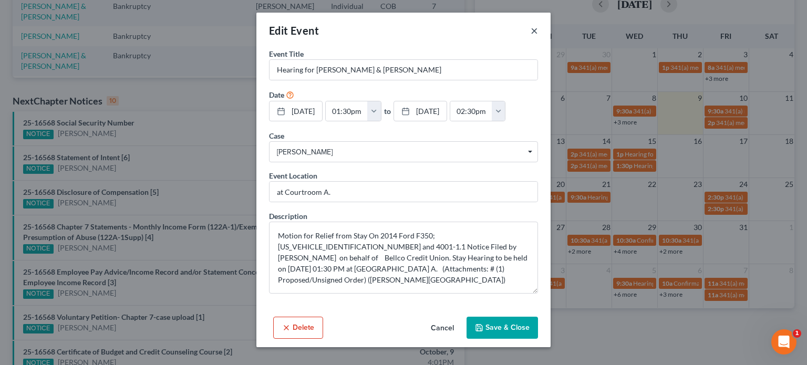
click at [531, 29] on button "×" at bounding box center [534, 30] width 7 height 13
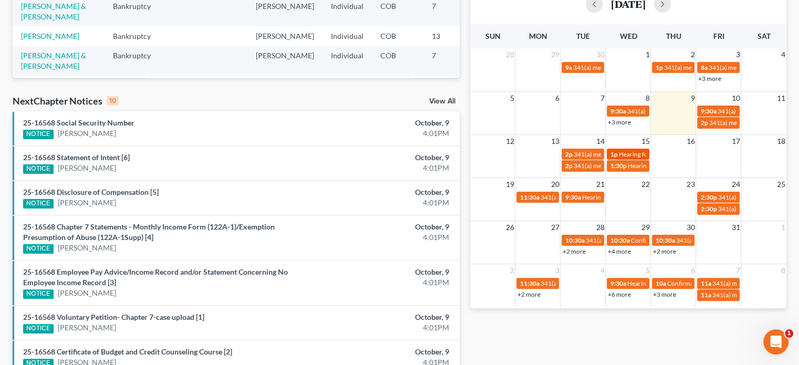
click at [641, 153] on span "Hearing for Adrian Trujillo & Ashley Trujillo" at bounding box center [688, 154] width 138 height 8
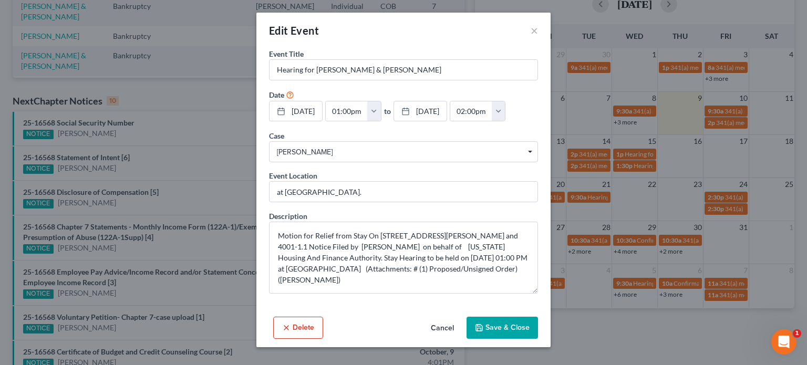
click at [298, 327] on button "Delete" at bounding box center [298, 328] width 50 height 22
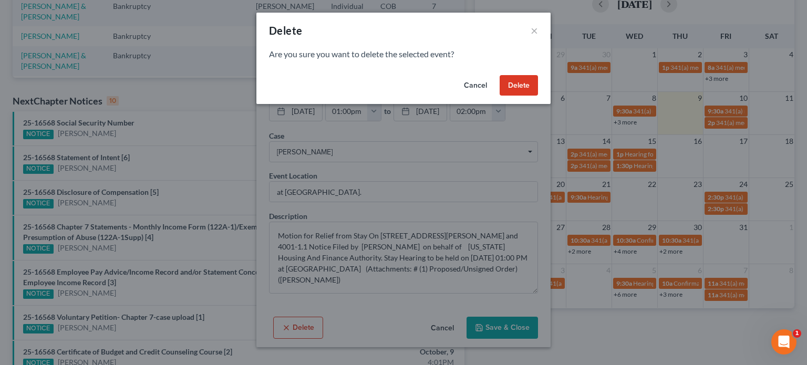
click at [515, 85] on button "Delete" at bounding box center [519, 85] width 38 height 21
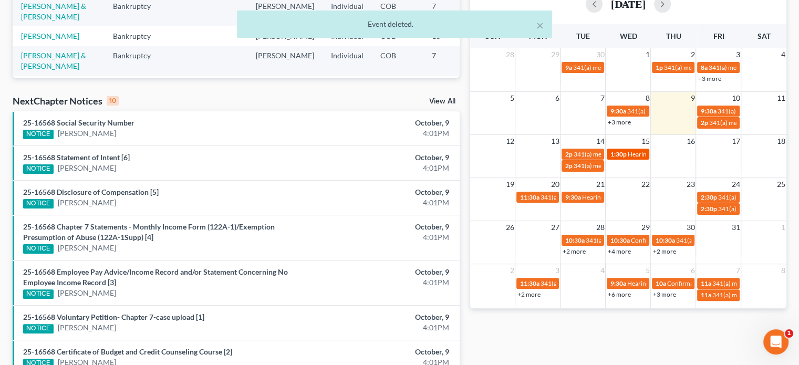
click at [633, 151] on span "Hearing for Kory Wright & Callee Young" at bounding box center [697, 154] width 138 height 8
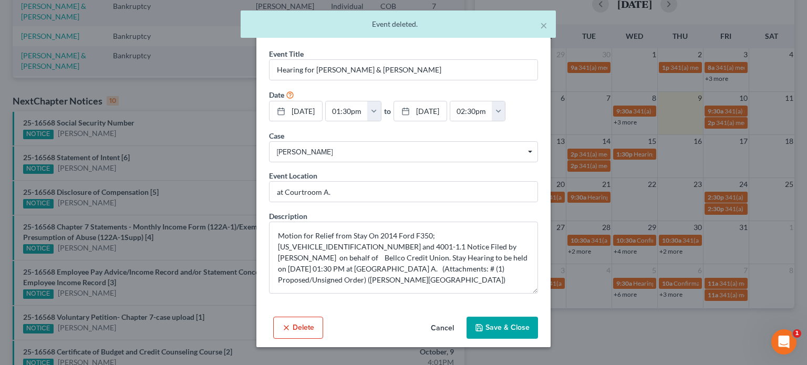
click at [282, 334] on button "Delete" at bounding box center [298, 328] width 50 height 22
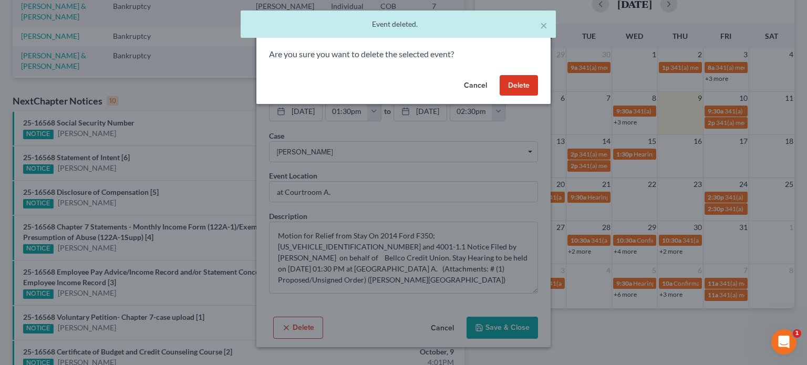
click at [529, 85] on button "Delete" at bounding box center [519, 85] width 38 height 21
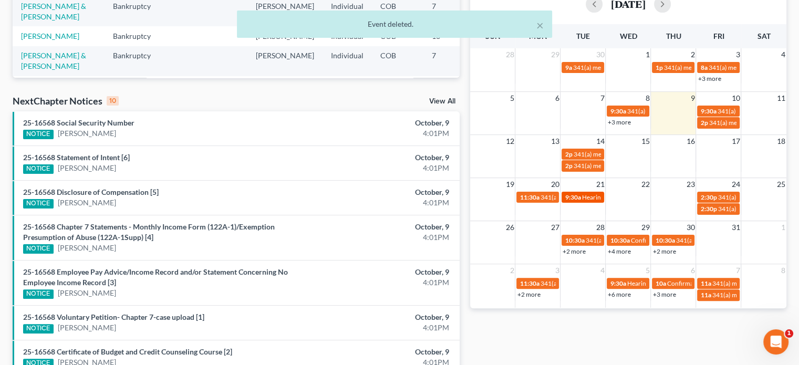
click at [578, 199] on span "9:30a" at bounding box center [573, 197] width 16 height 8
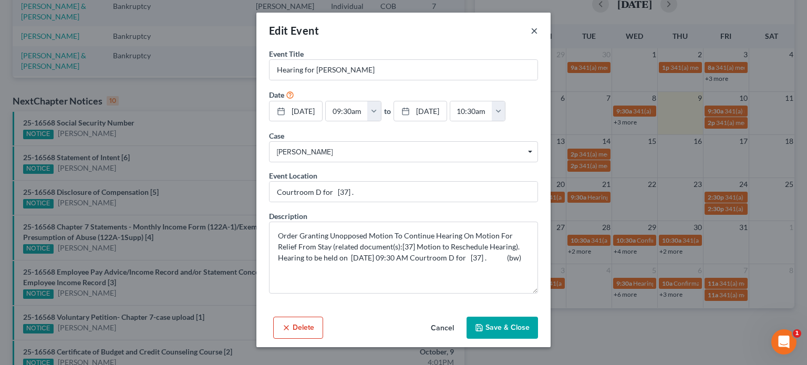
click at [535, 33] on button "×" at bounding box center [534, 30] width 7 height 13
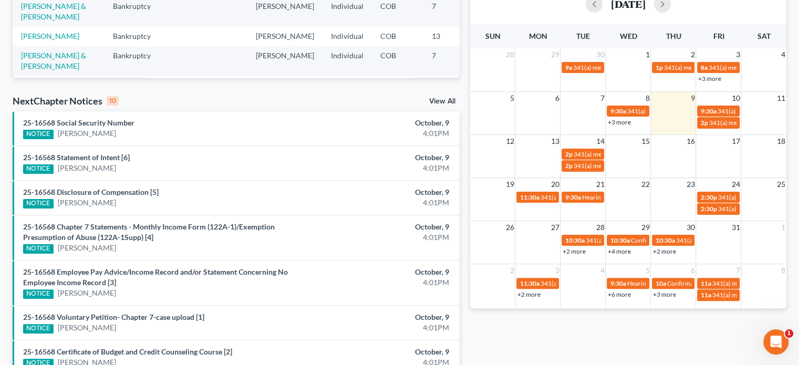
click at [571, 252] on link "+2 more" at bounding box center [573, 252] width 23 height 8
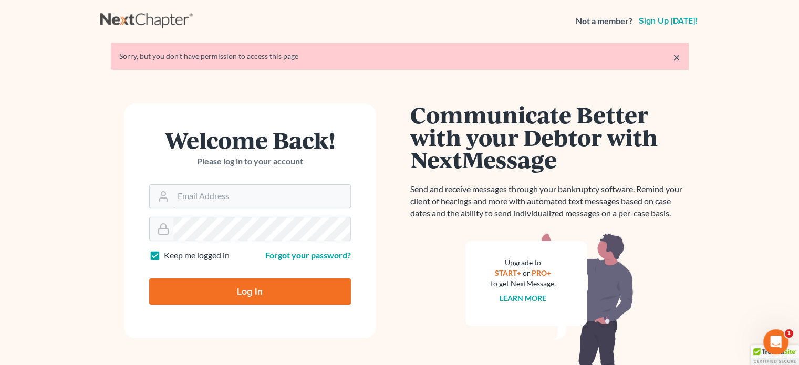
type input "[PERSON_NAME][EMAIL_ADDRESS][DOMAIN_NAME]"
click at [270, 296] on input "Log In" at bounding box center [250, 292] width 202 height 26
type input "Thinking..."
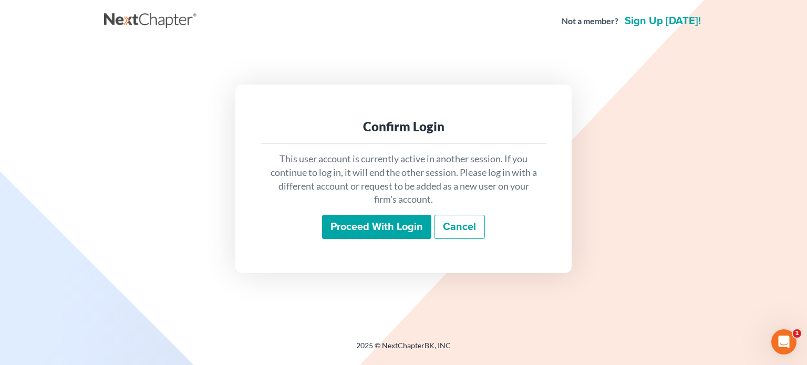
click at [352, 220] on input "Proceed with login" at bounding box center [376, 227] width 109 height 24
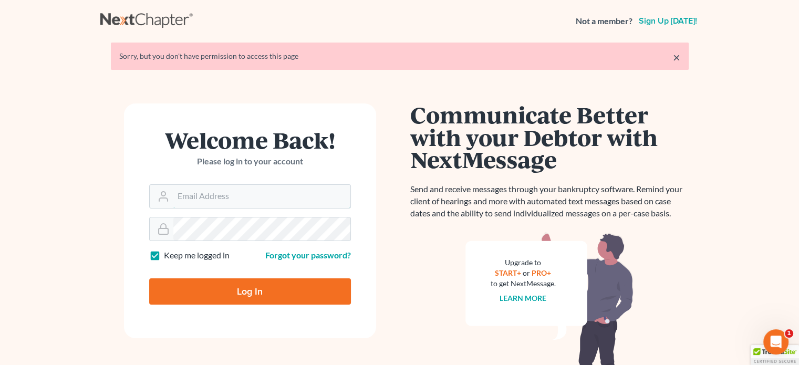
type input "[PERSON_NAME][EMAIL_ADDRESS][DOMAIN_NAME]"
click at [206, 299] on input "Log In" at bounding box center [250, 292] width 202 height 26
type input "Thinking..."
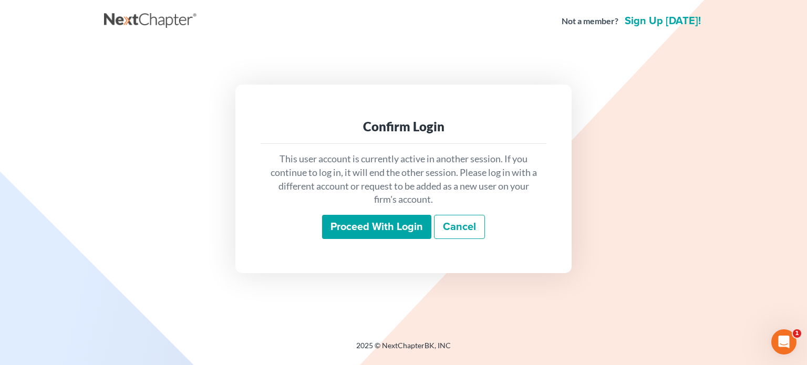
click at [358, 233] on input "Proceed with login" at bounding box center [376, 227] width 109 height 24
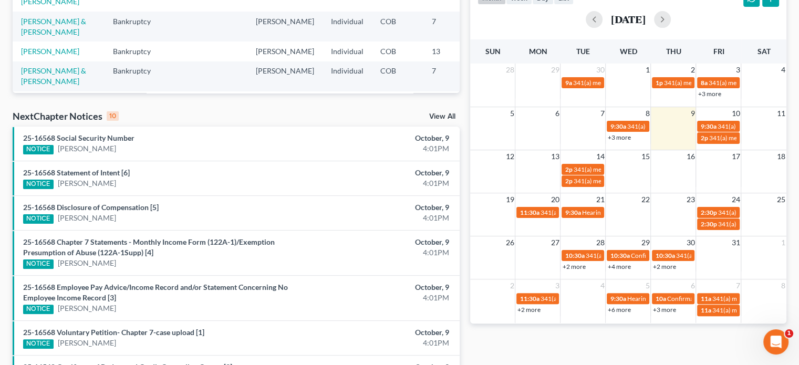
scroll to position [210, 0]
